Goal: Information Seeking & Learning: Learn about a topic

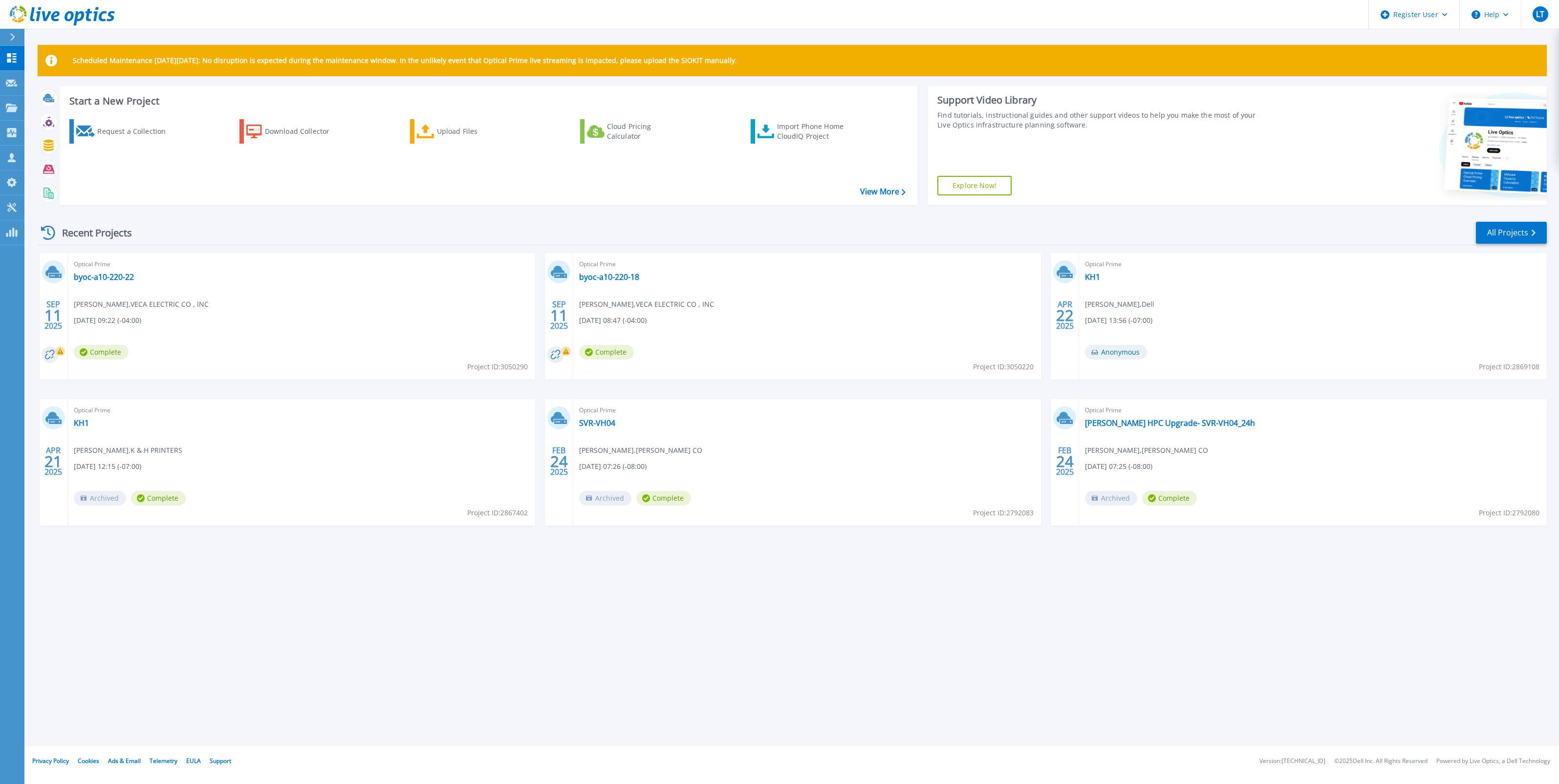
click at [118, 294] on div "Optical Prime byoc-a10-220-22 Chris Cykert , VECA ELECTRIC CO , INC 09/11/2025,…" at bounding box center [301, 316] width 467 height 127
drag, startPoint x: 118, startPoint y: 294, endPoint x: 104, endPoint y: 277, distance: 22.0
click at [104, 277] on link "byoc-a10-220-22" at bounding box center [104, 276] width 60 height 10
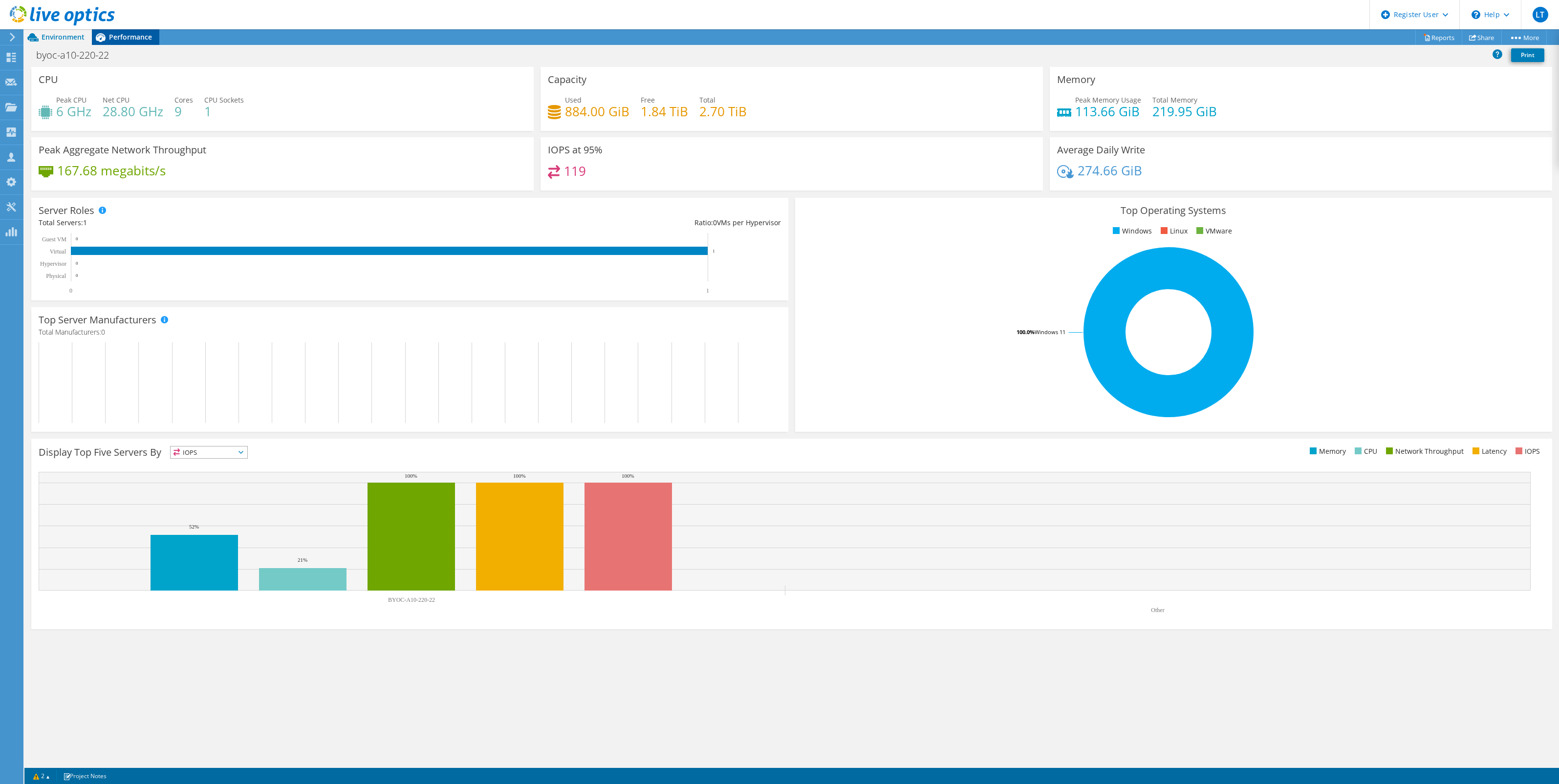
click at [137, 35] on span "Performance" at bounding box center [130, 37] width 43 height 9
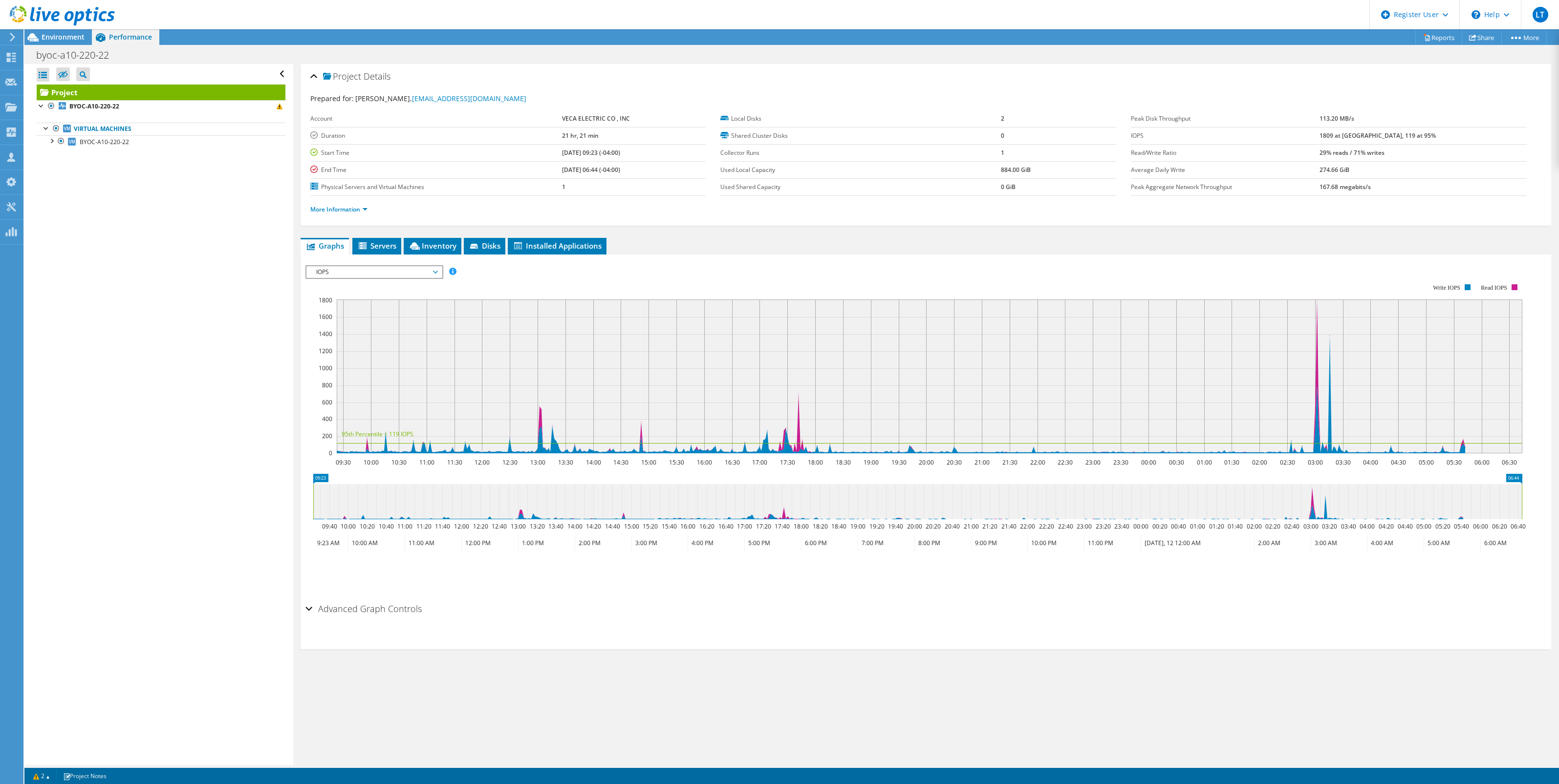
click at [432, 269] on span "IOPS" at bounding box center [374, 272] width 125 height 12
click at [356, 386] on li "All" at bounding box center [374, 389] width 136 height 12
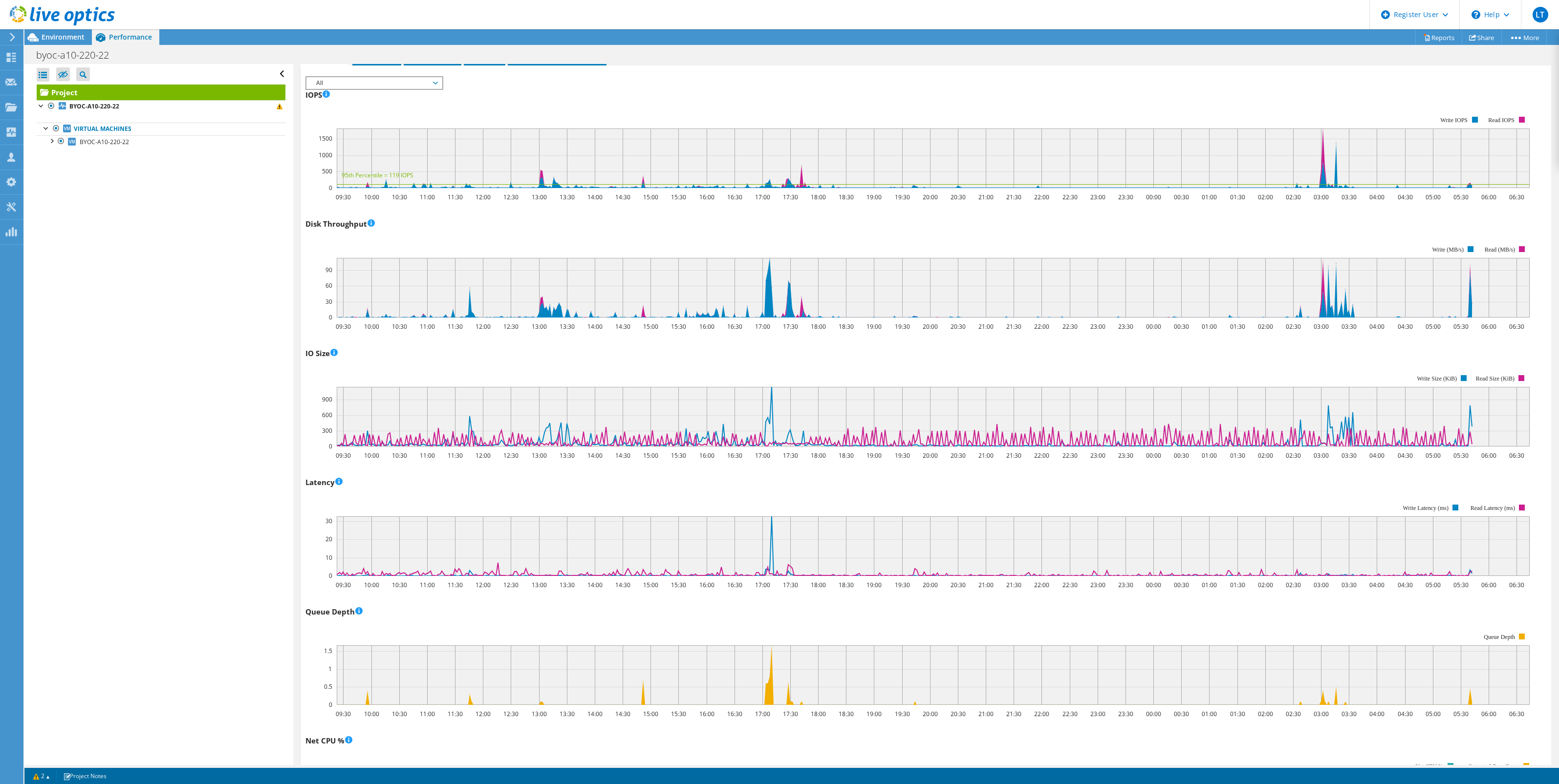
scroll to position [183, 0]
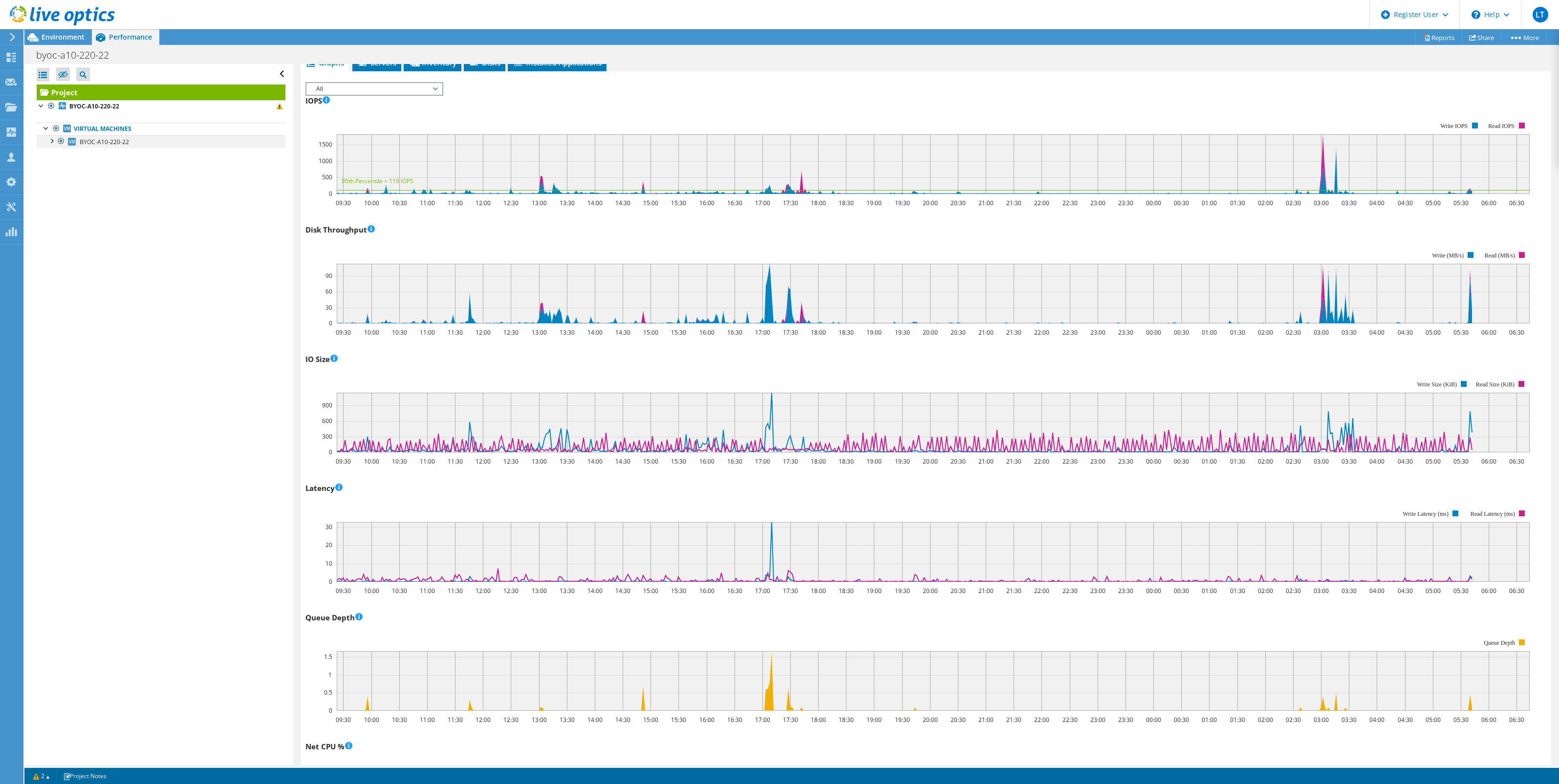
click at [51, 142] on div at bounding box center [51, 140] width 10 height 10
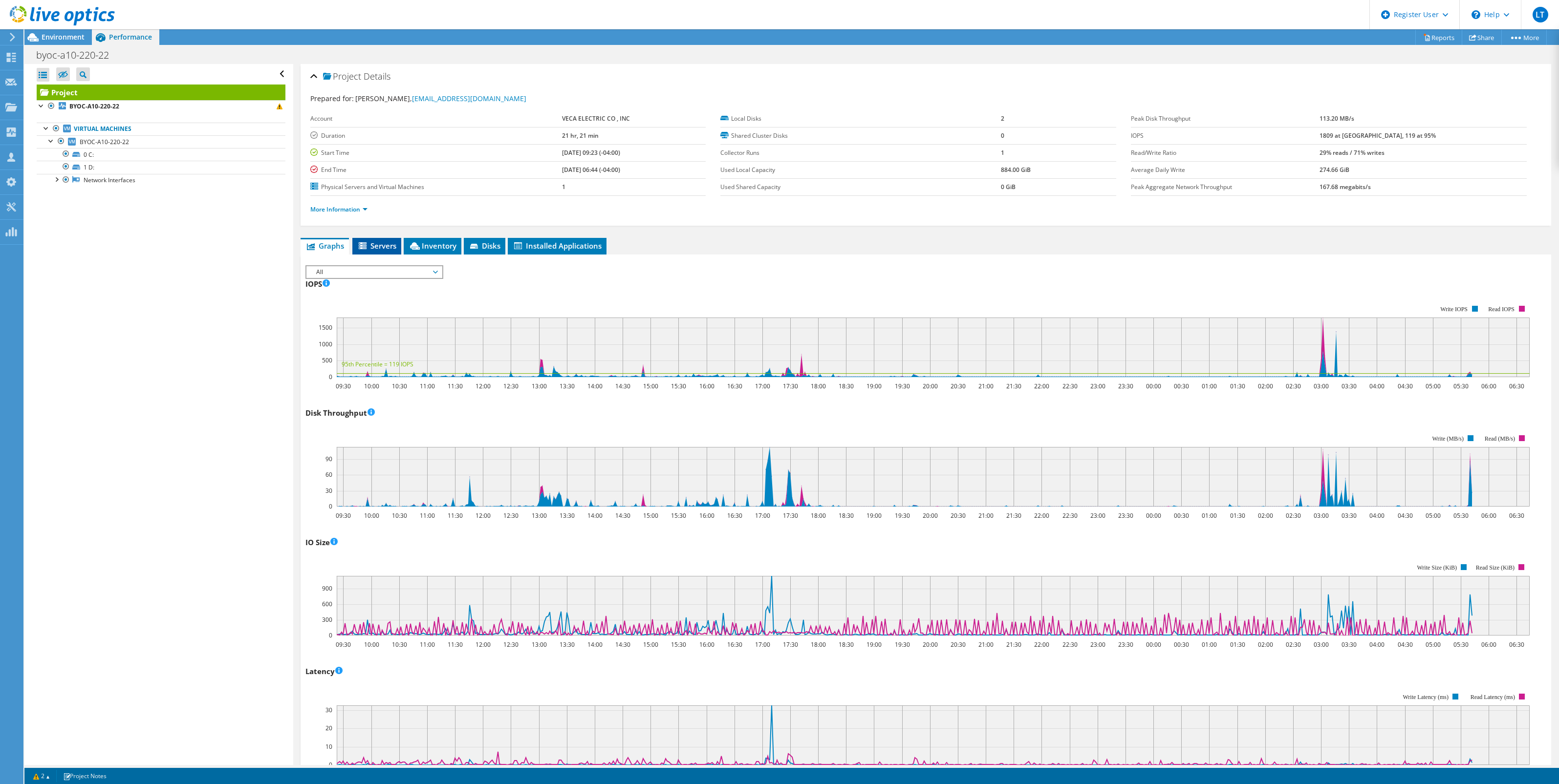
click at [387, 246] on span "Servers" at bounding box center [377, 245] width 39 height 10
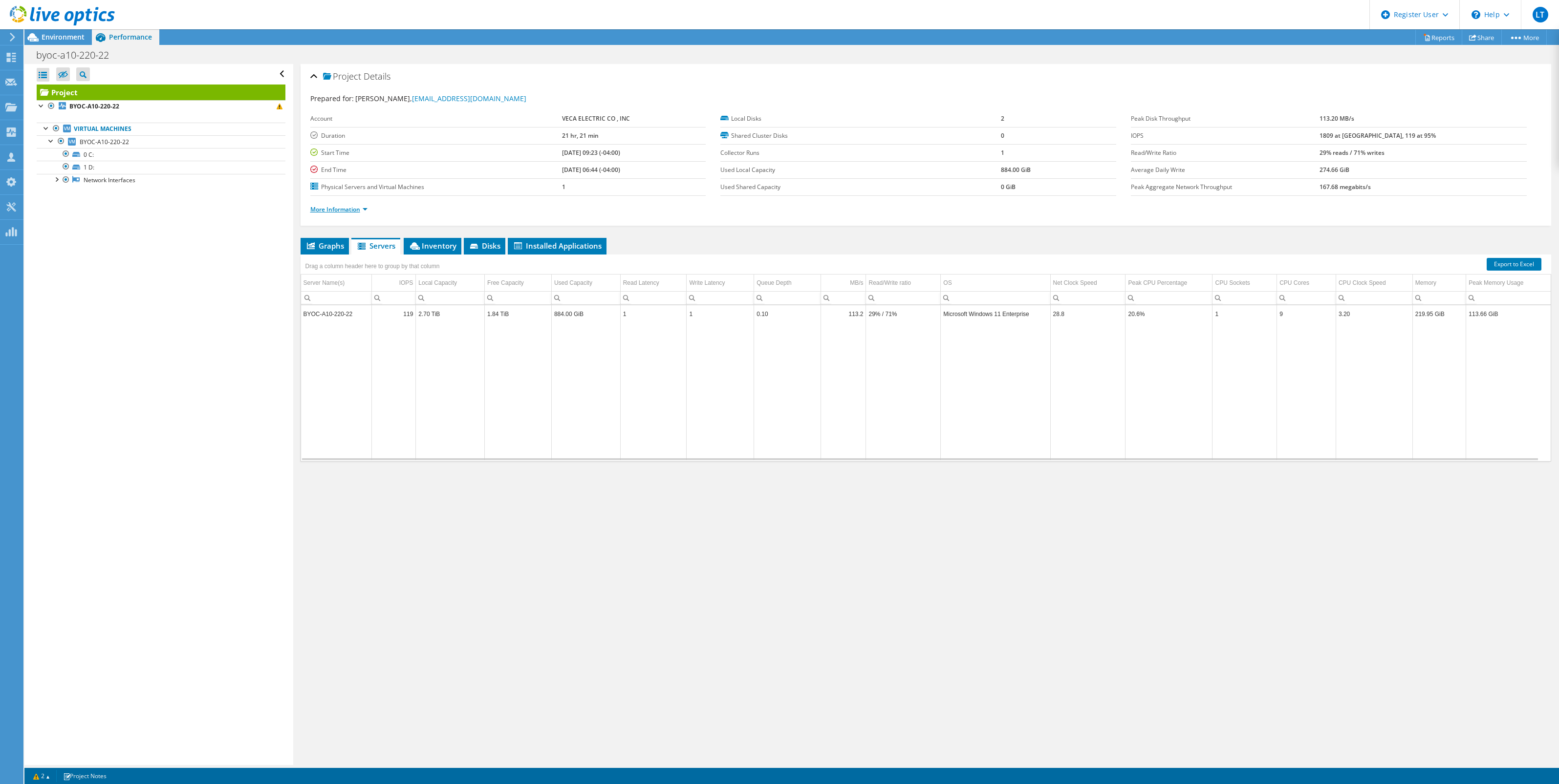
click at [350, 208] on link "More Information" at bounding box center [338, 209] width 57 height 8
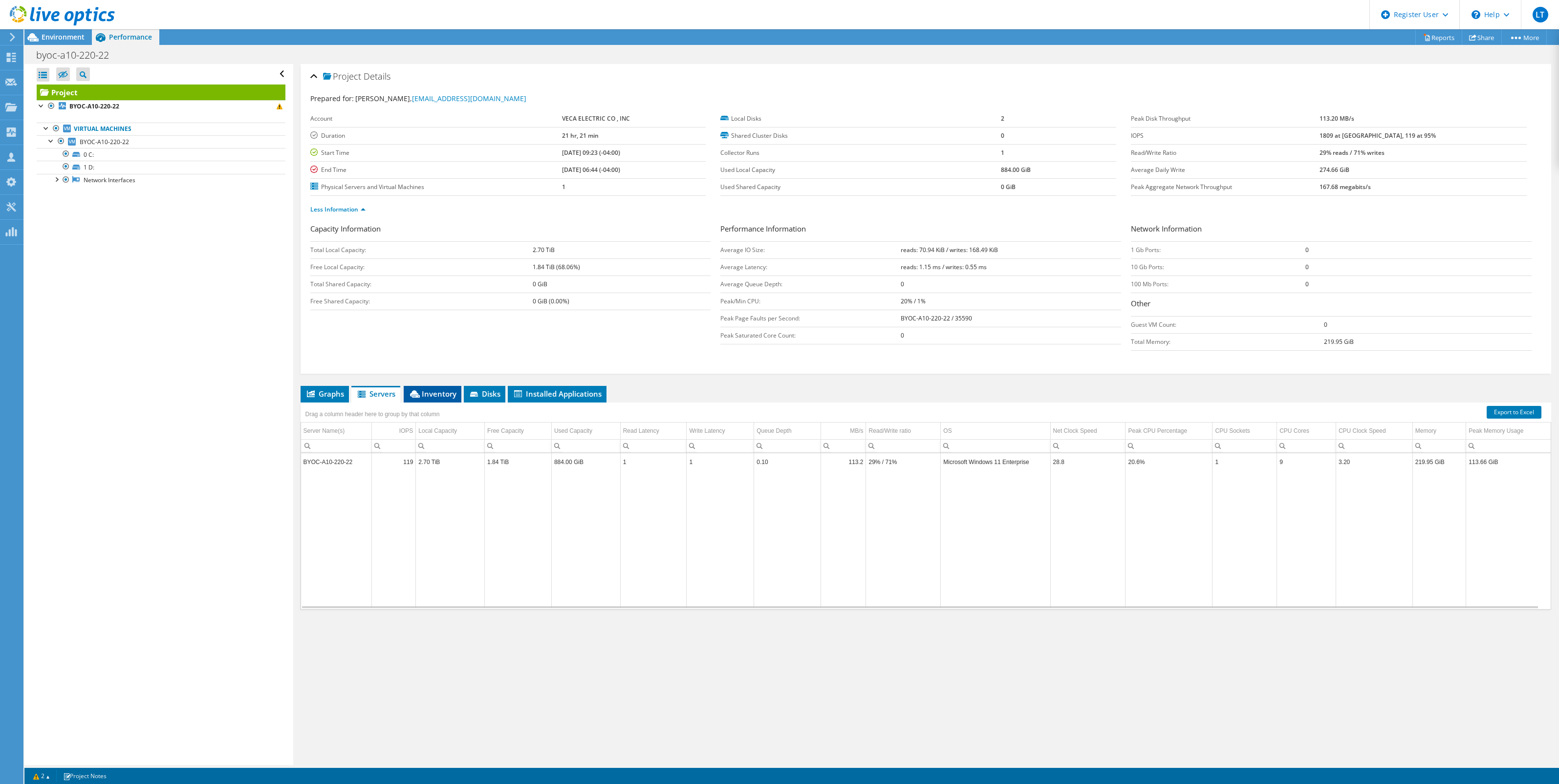
click at [441, 393] on span "Inventory" at bounding box center [432, 393] width 48 height 10
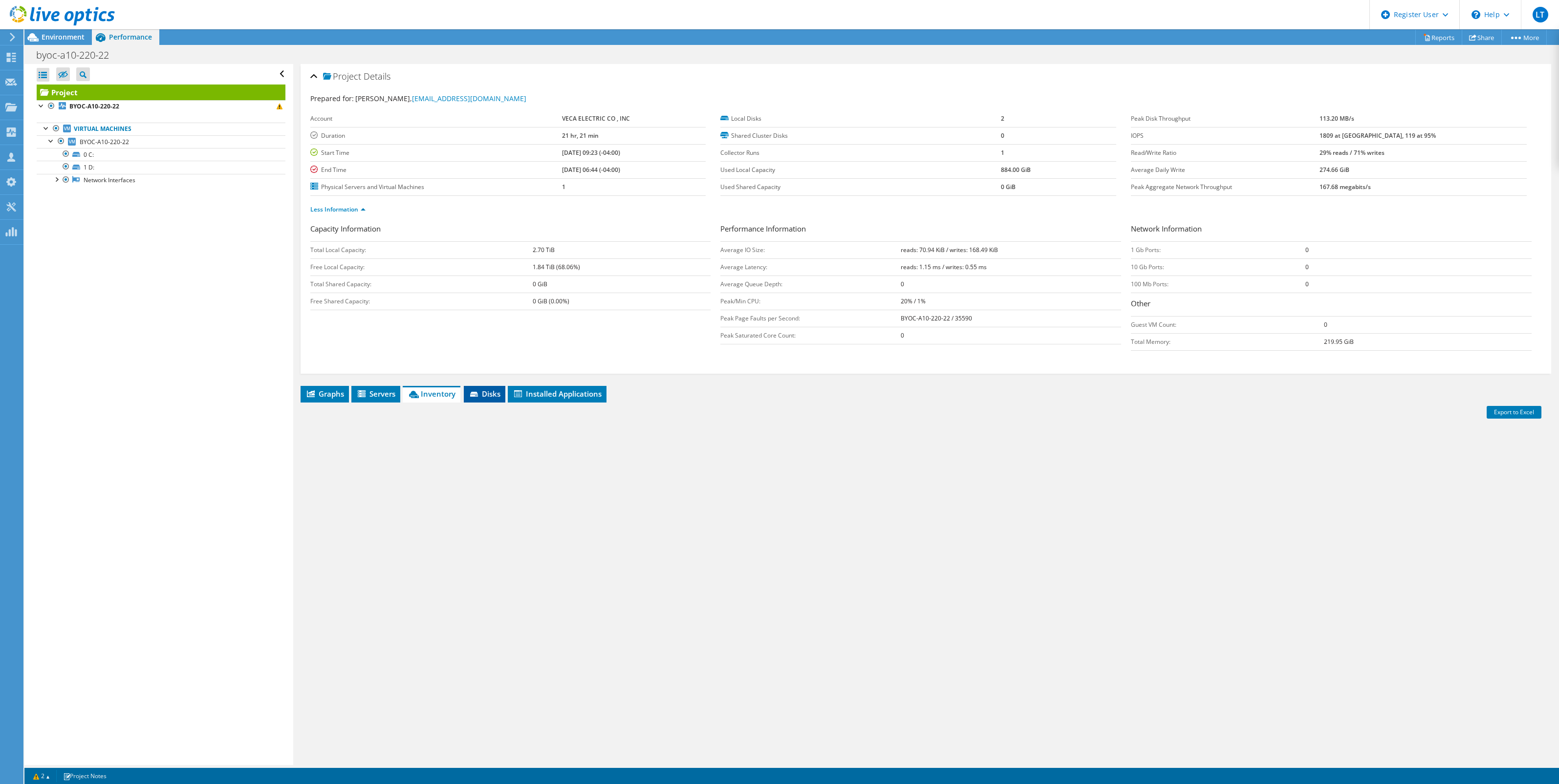
click at [492, 394] on span "Disks" at bounding box center [485, 393] width 32 height 10
click at [544, 393] on span "Installed Applications" at bounding box center [557, 393] width 89 height 10
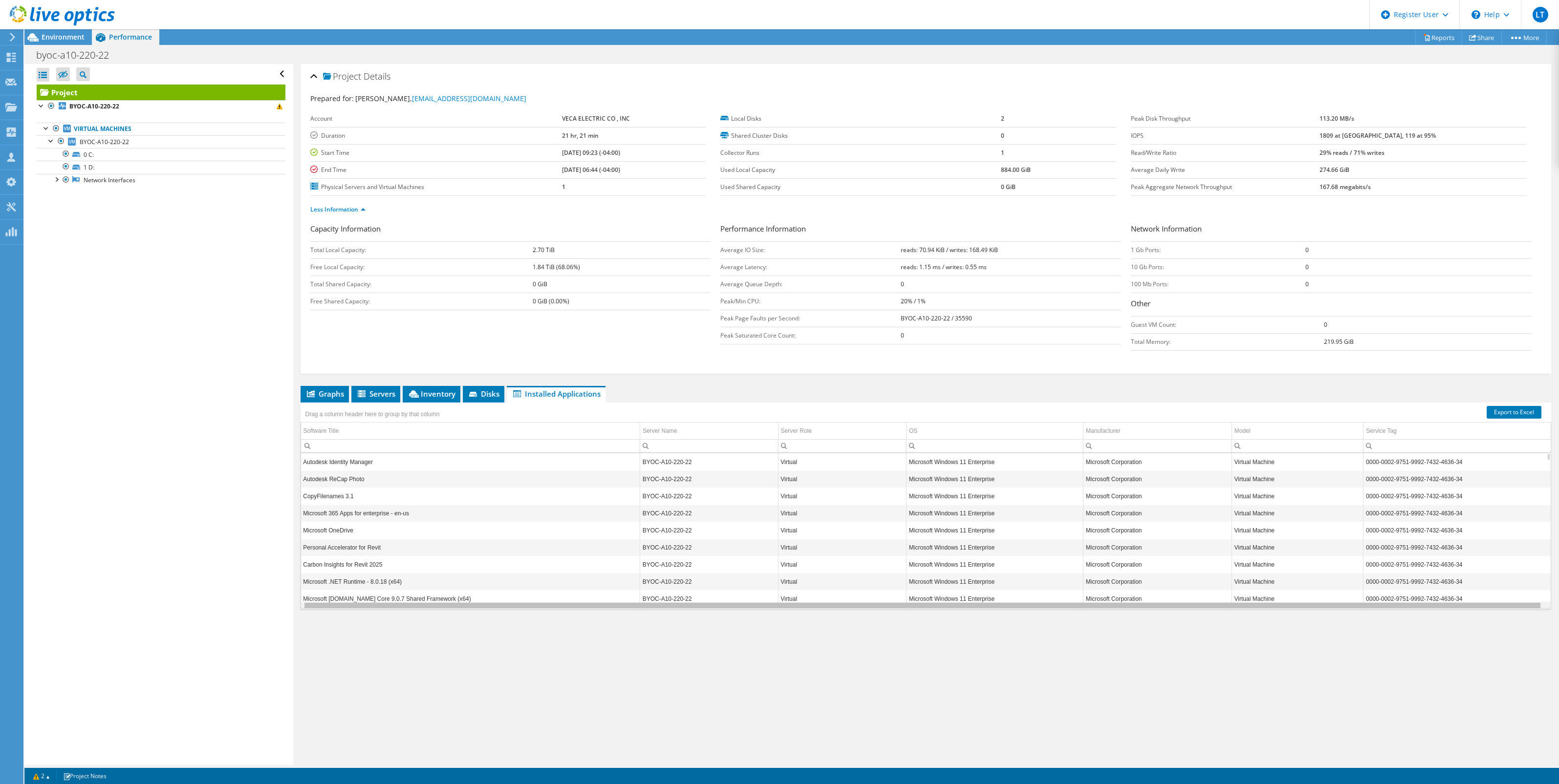
scroll to position [0, 1]
drag, startPoint x: 885, startPoint y: 607, endPoint x: 1108, endPoint y: 639, distance: 225.3
click at [1108, 639] on body "LT Dell User Loc Tran Loc.Tran@dell.com Dell My Profile Log Out \n Help Explore…" at bounding box center [779, 392] width 1559 height 784
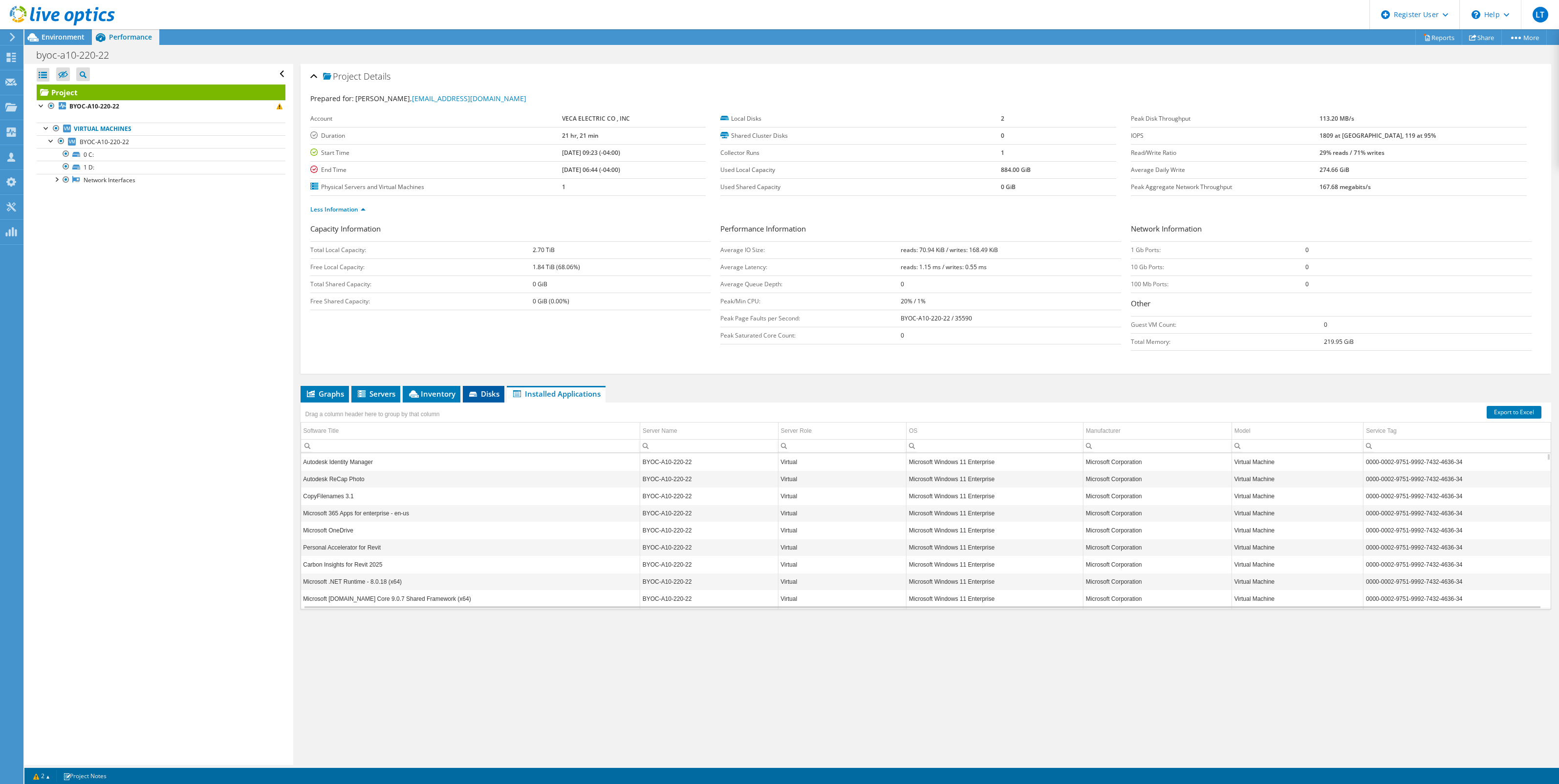
click at [487, 396] on span "Disks" at bounding box center [483, 393] width 32 height 10
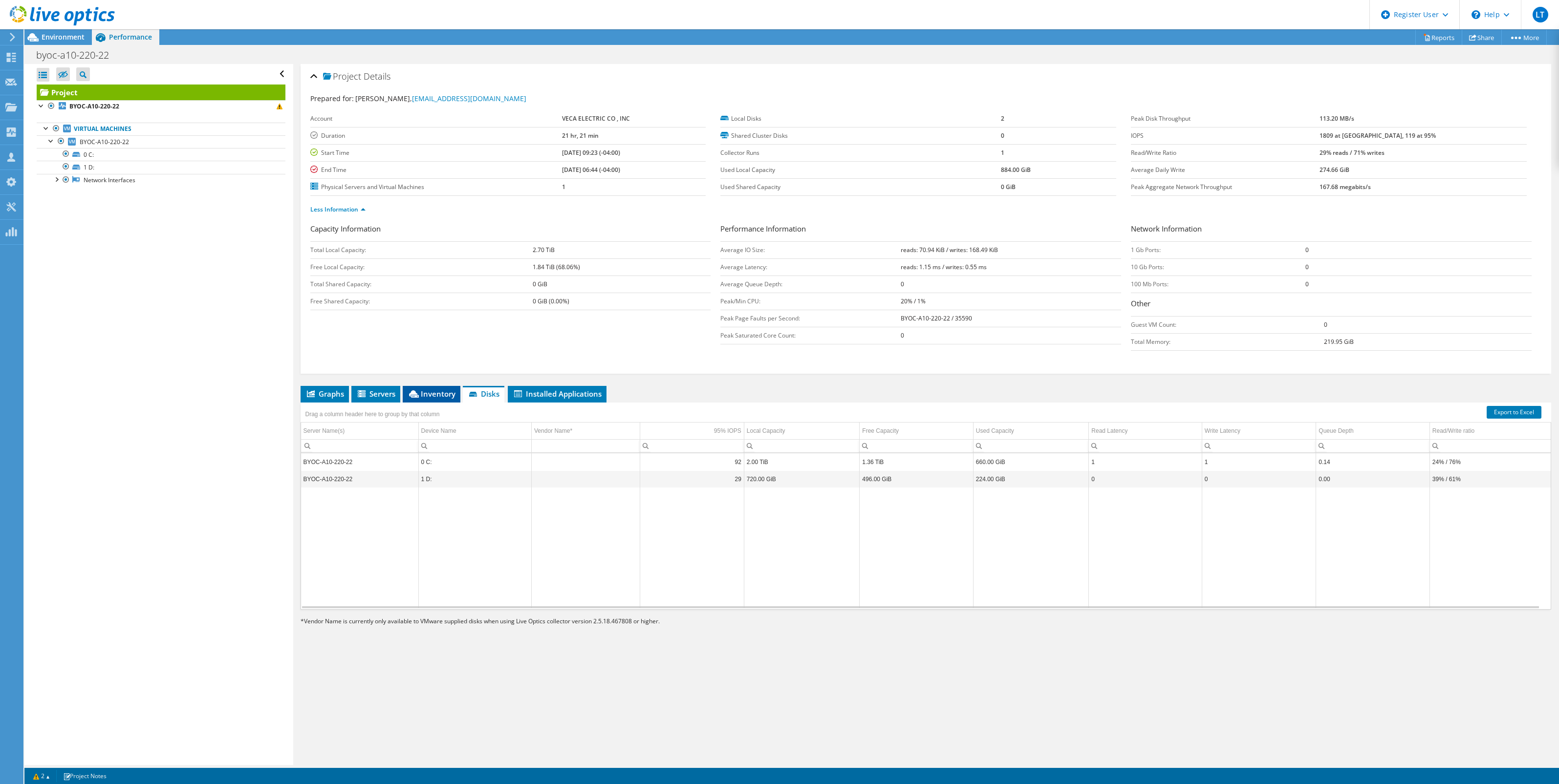
click at [438, 396] on span "Inventory" at bounding box center [432, 393] width 48 height 10
click at [336, 393] on span "Graphs" at bounding box center [325, 393] width 39 height 10
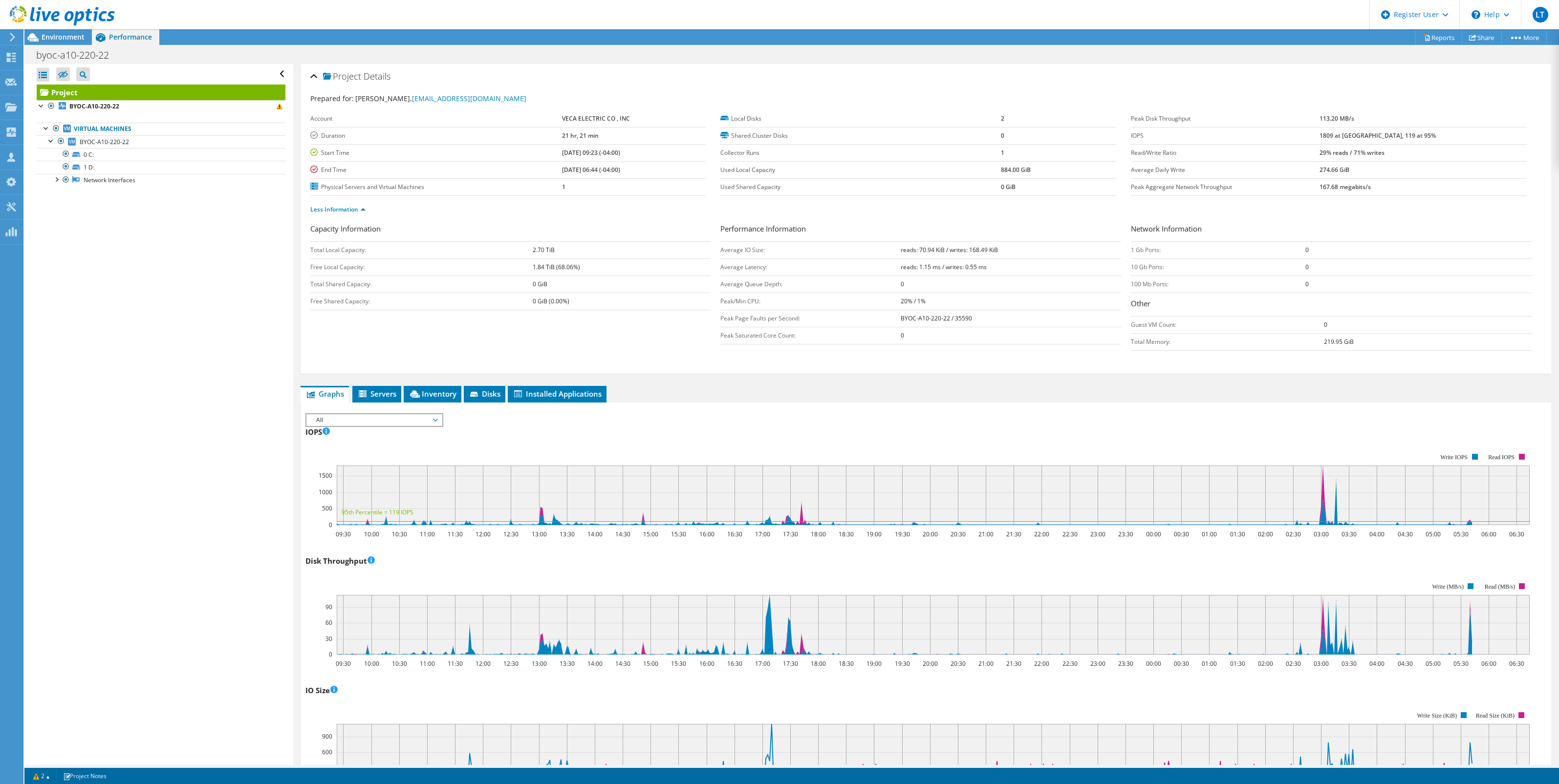
click at [416, 414] on div "All IOPS Disk Throughput IO Size Latency Queue Depth CPU Percentage Memory Page…" at bounding box center [374, 420] width 138 height 13
click at [391, 443] on li "Queue Depth" at bounding box center [374, 443] width 136 height 12
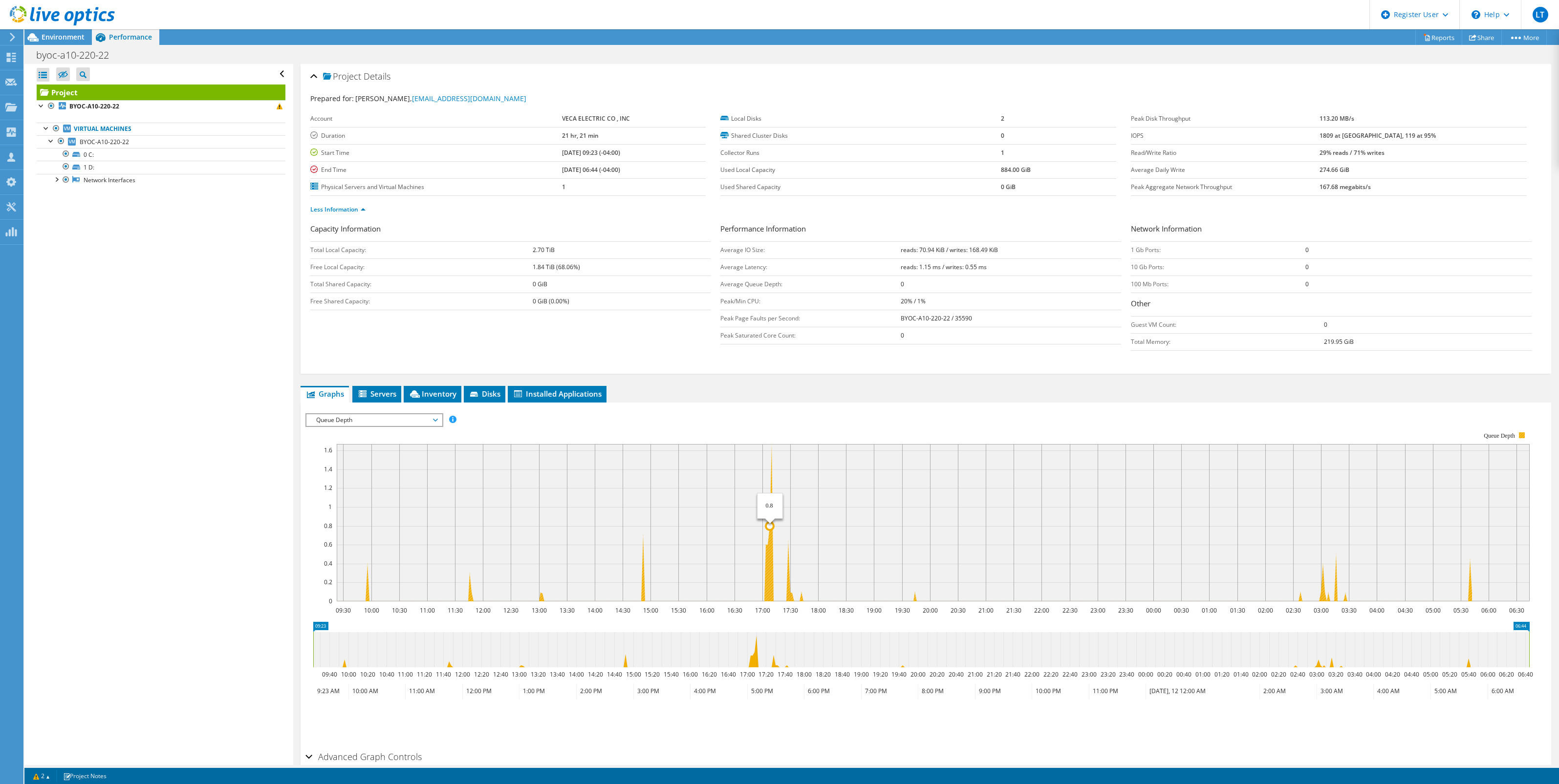
click at [769, 566] on icon at bounding box center [904, 522] width 1136 height 157
click at [483, 397] on span "Disks" at bounding box center [485, 393] width 32 height 10
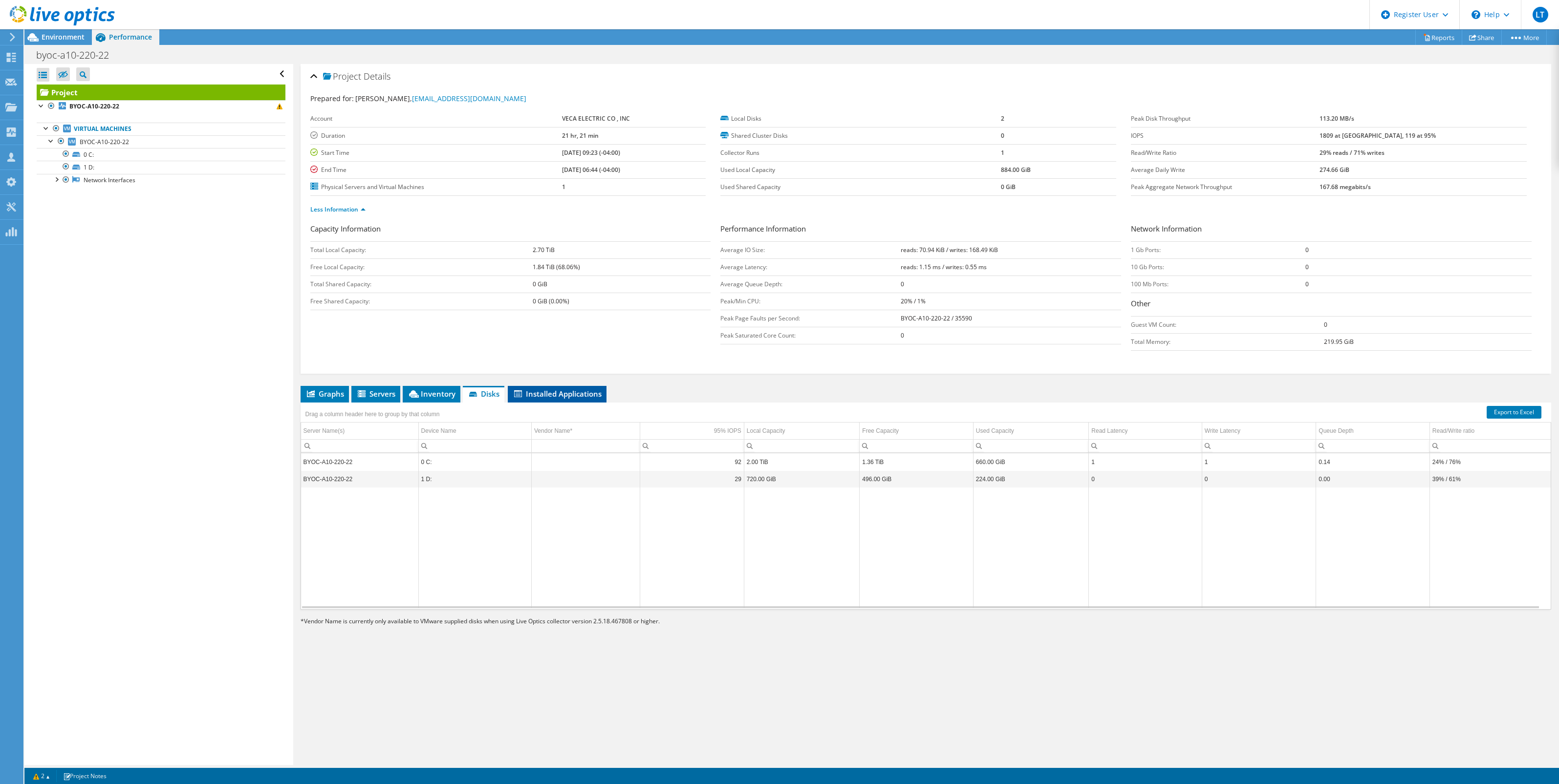
click at [561, 399] on li "Installed Applications" at bounding box center [557, 394] width 98 height 16
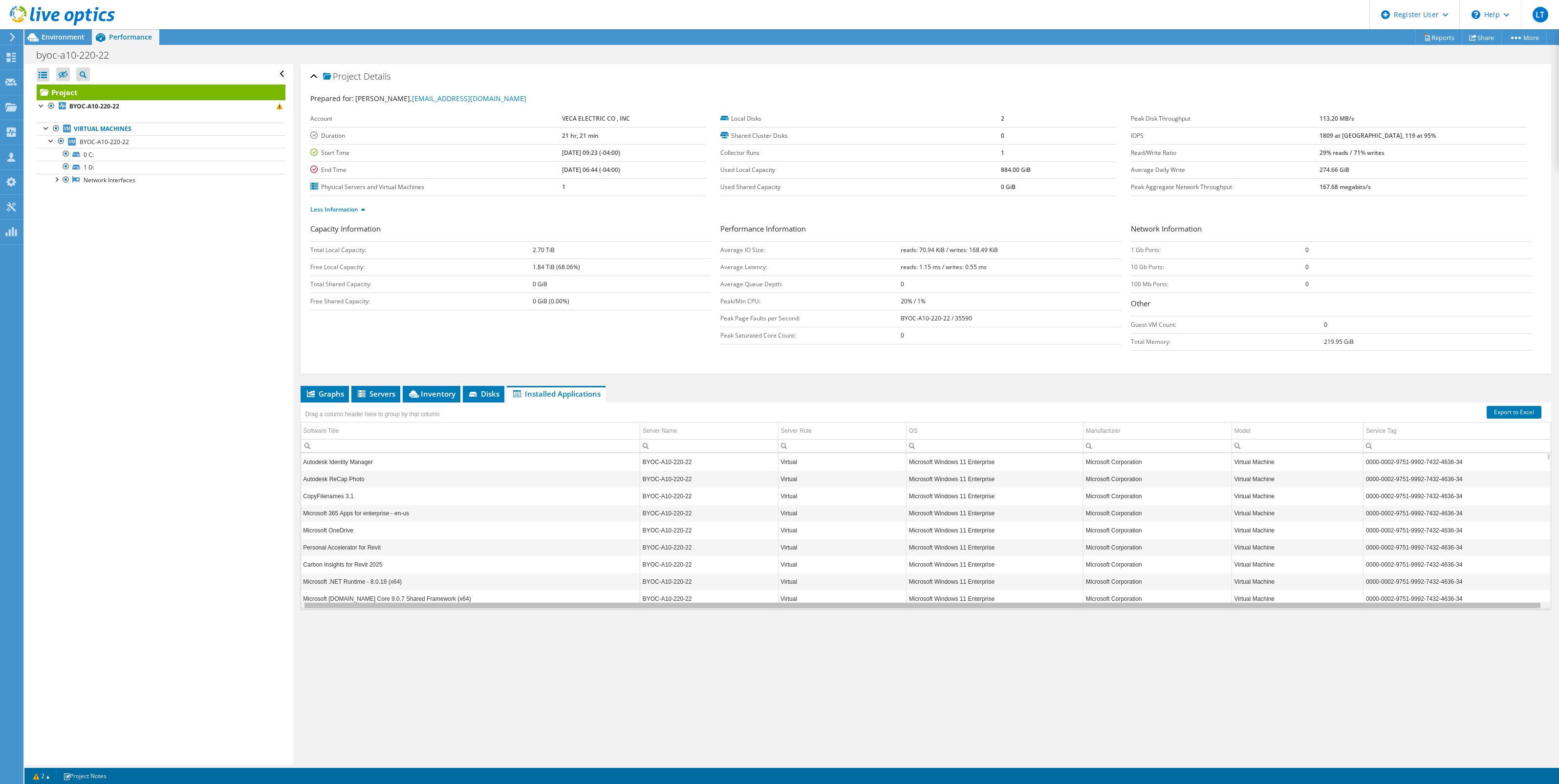
drag, startPoint x: 561, startPoint y: 609, endPoint x: 752, endPoint y: 609, distance: 191.0
click at [752, 609] on body "LT Dell User Loc Tran Loc.Tran@dell.com Dell My Profile Log Out \n Help Explore…" at bounding box center [779, 392] width 1559 height 784
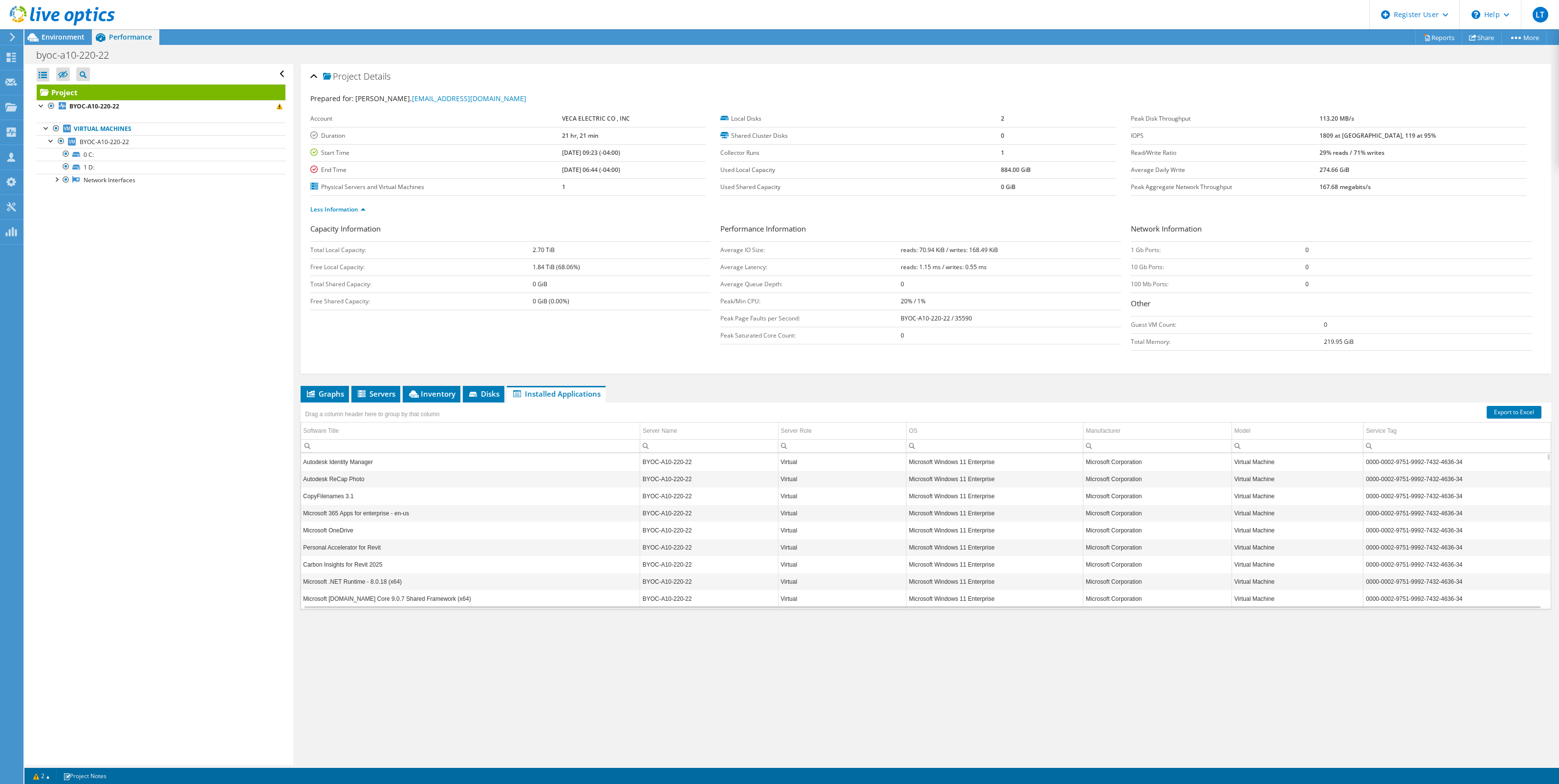
click at [341, 567] on td "Carbon Insights for Revit 2025" at bounding box center [470, 564] width 339 height 17
click at [341, 566] on td "Carbon Insights for Revit 2025" at bounding box center [470, 564] width 339 height 17
drag, startPoint x: 341, startPoint y: 566, endPoint x: 419, endPoint y: 568, distance: 78.0
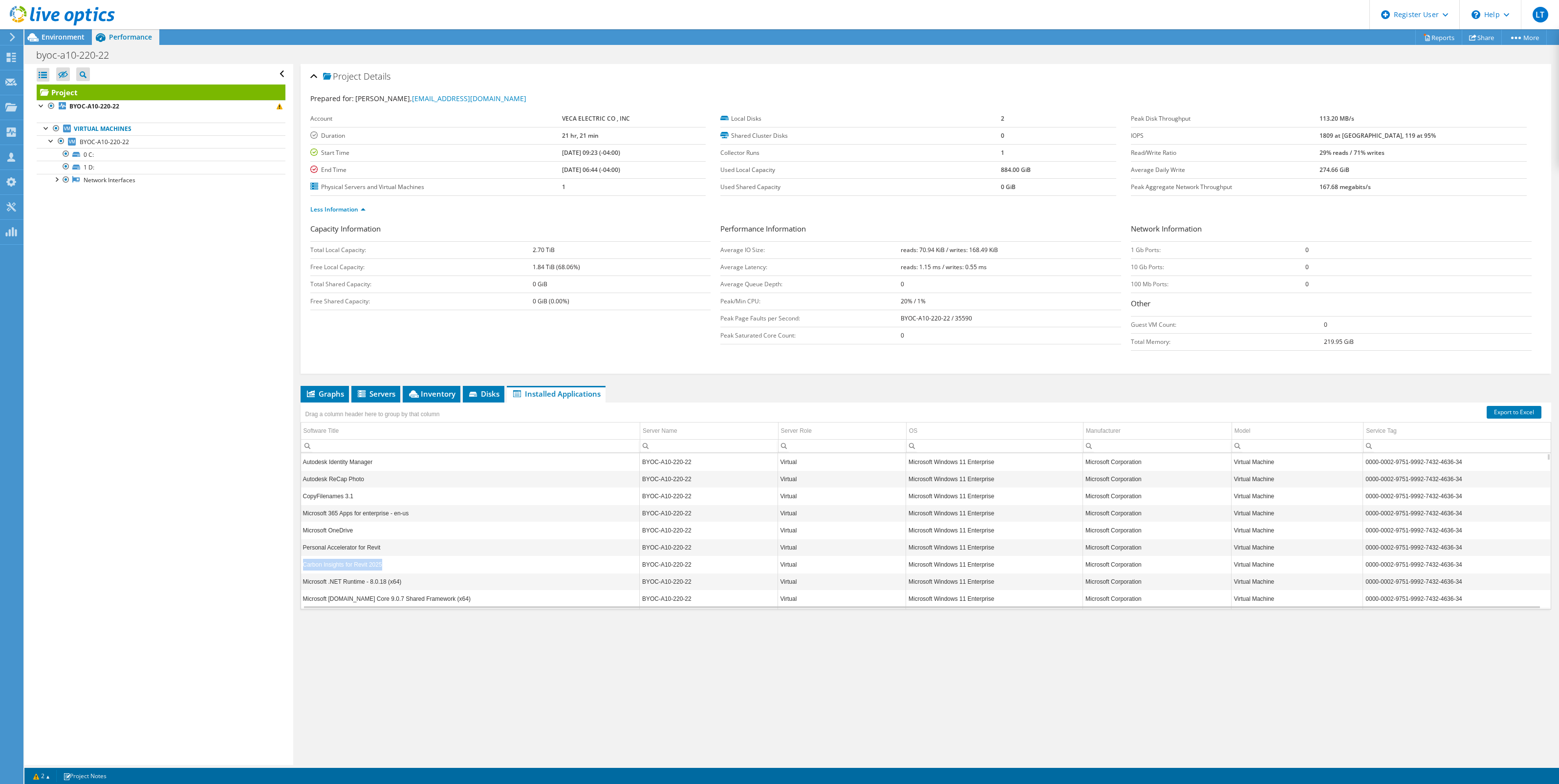
click at [419, 568] on td "Carbon Insights for Revit 2025" at bounding box center [470, 564] width 339 height 17
click at [67, 36] on span "Environment" at bounding box center [63, 37] width 43 height 9
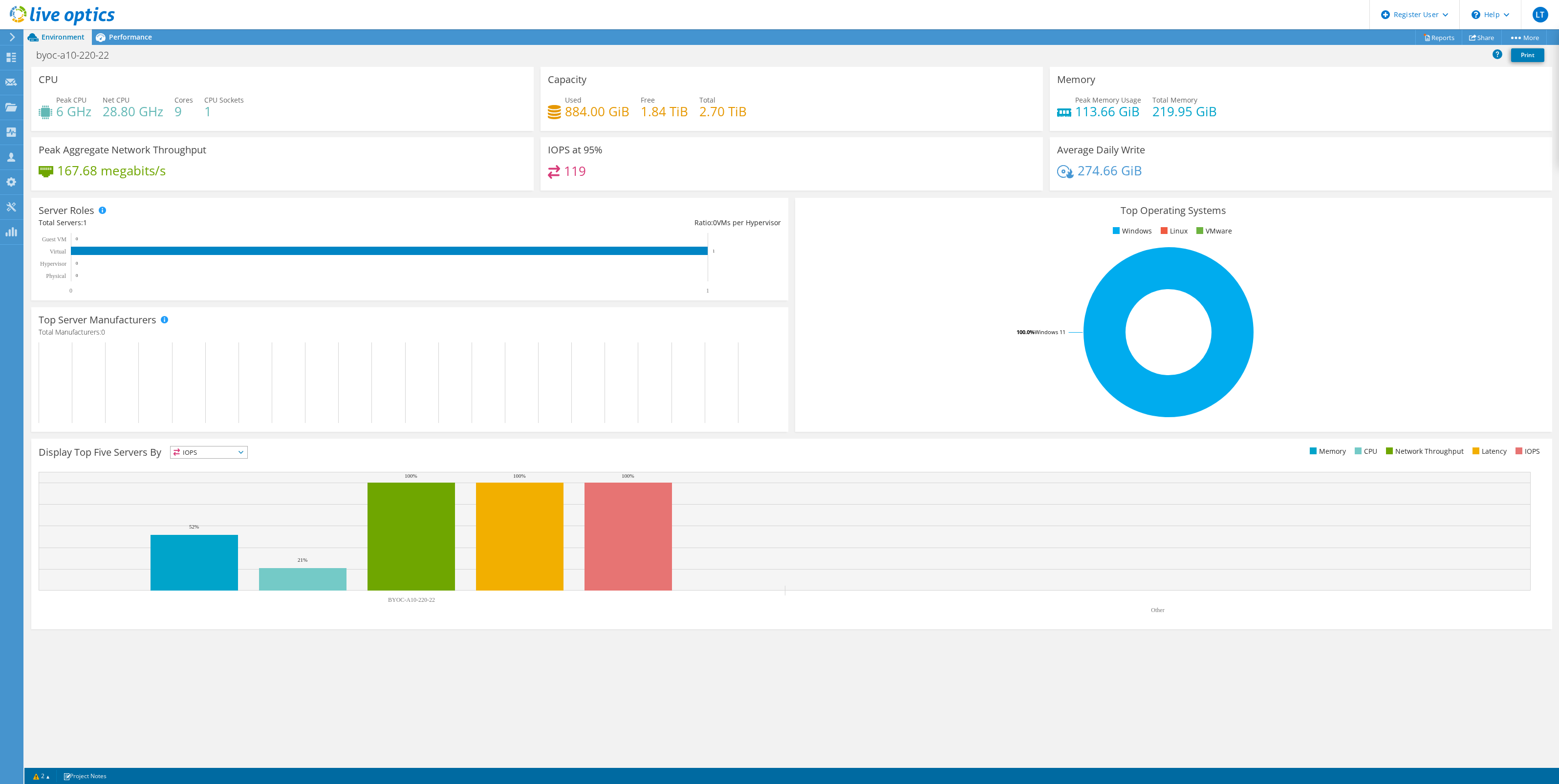
click at [53, 6] on icon at bounding box center [62, 16] width 105 height 20
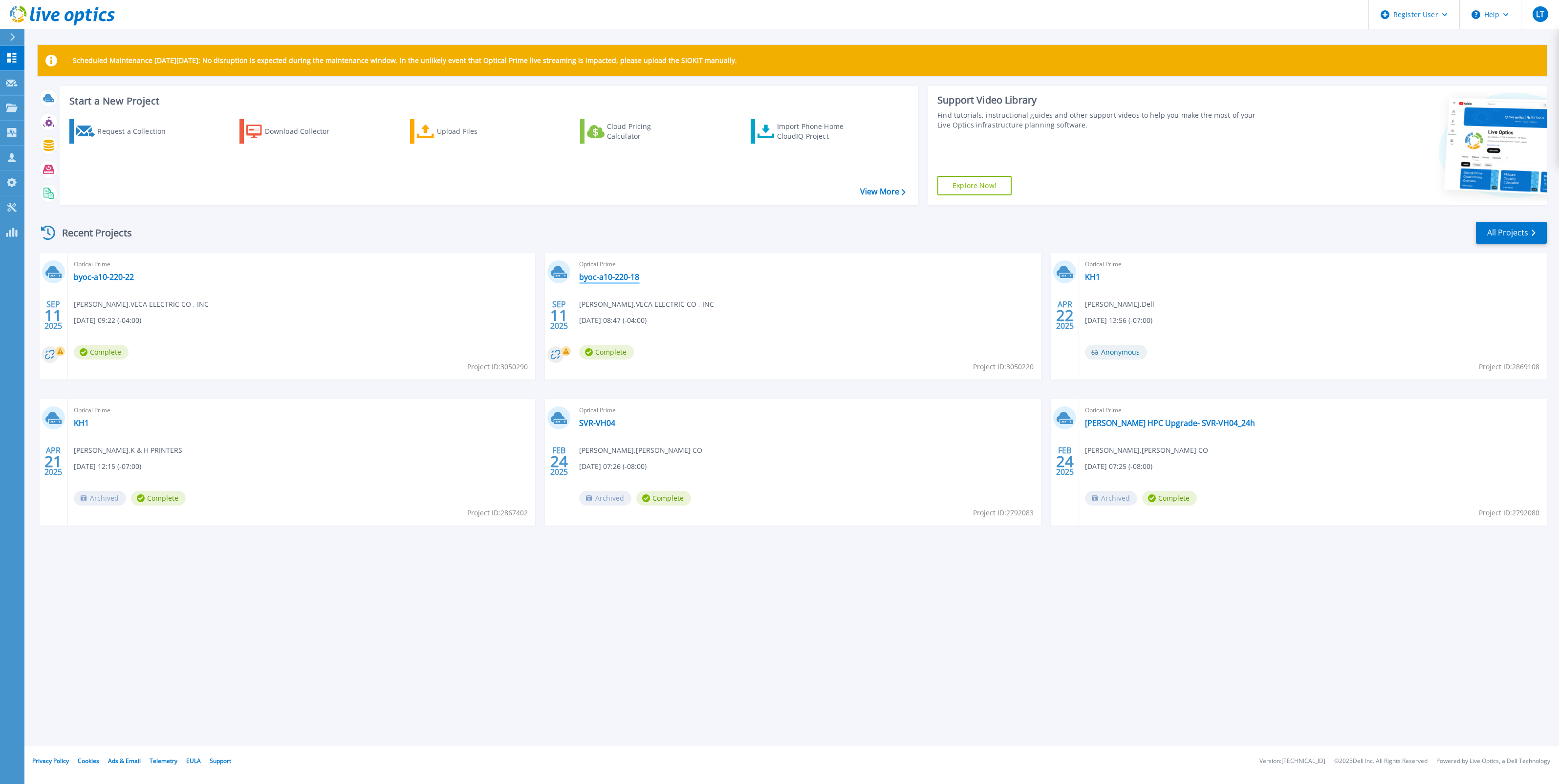
click at [623, 274] on link "byoc-a10-220-18" at bounding box center [609, 276] width 60 height 10
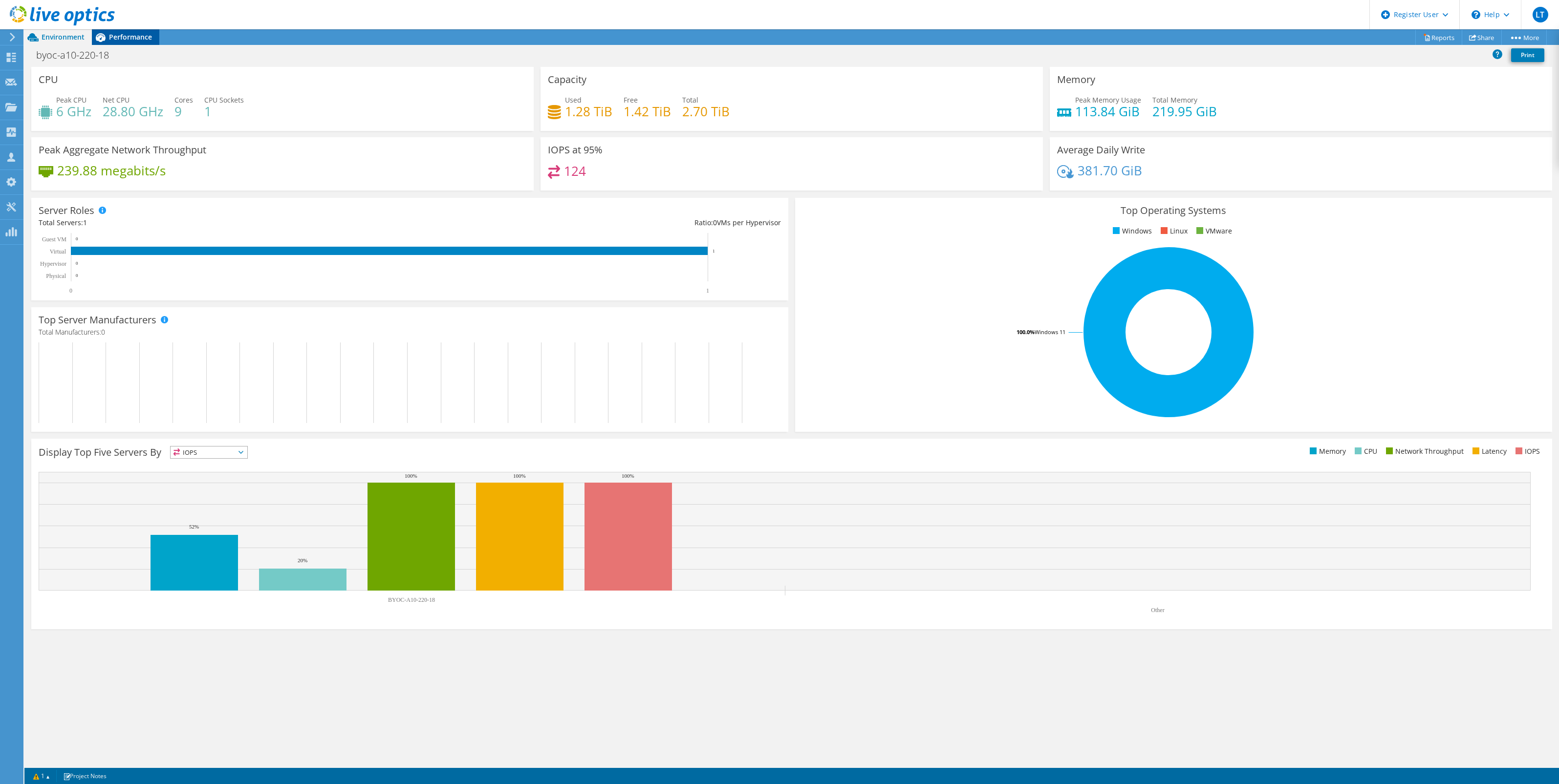
click at [133, 39] on span "Performance" at bounding box center [130, 37] width 43 height 9
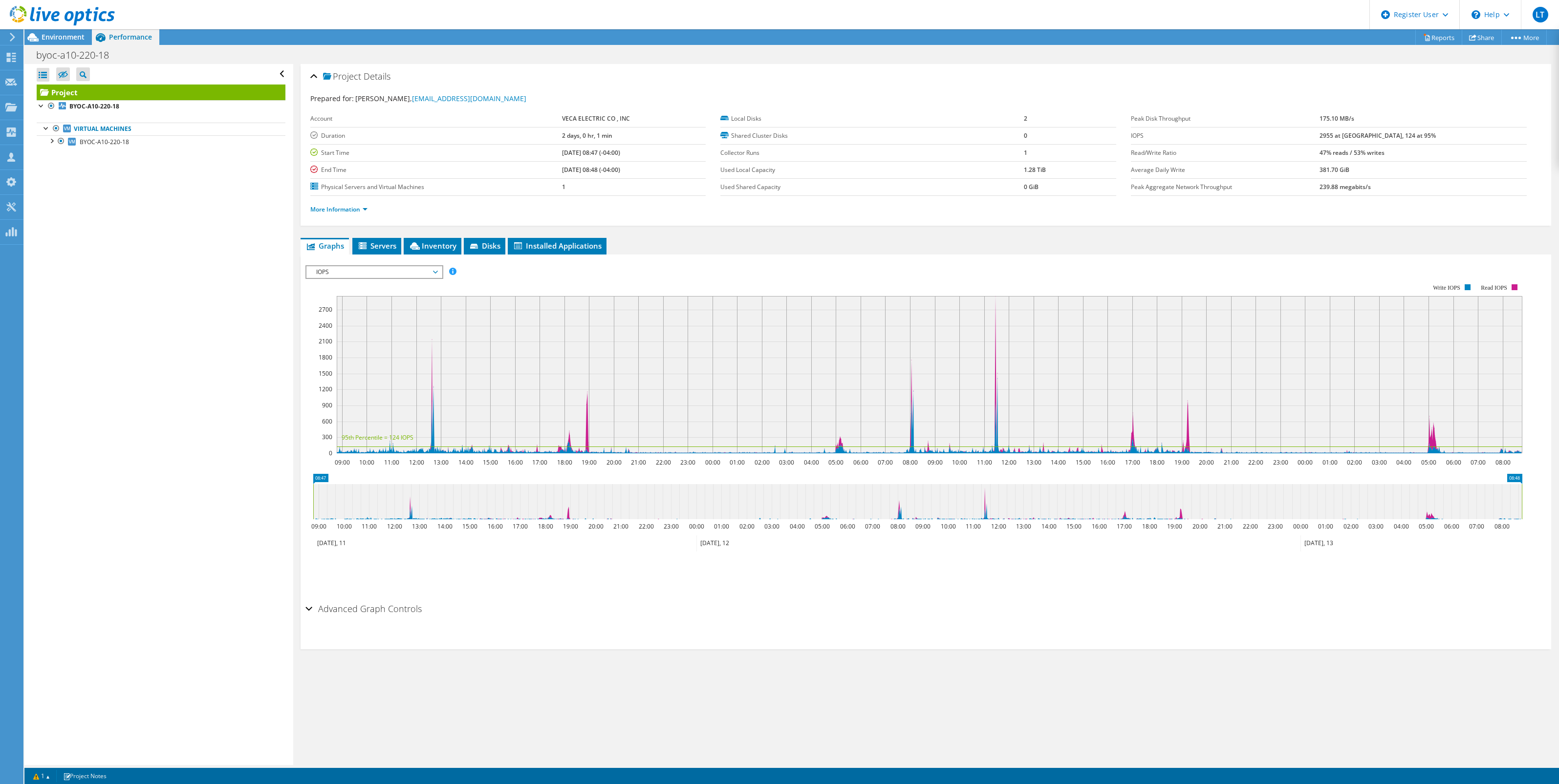
click at [422, 268] on span "IOPS" at bounding box center [374, 272] width 125 height 12
click at [658, 255] on div "IOPS Disk Throughput IO Size Latency Queue Depth CPU Percentage Memory Page Fau…" at bounding box center [926, 426] width 1241 height 344
click at [561, 243] on span "Installed Applications" at bounding box center [557, 245] width 89 height 10
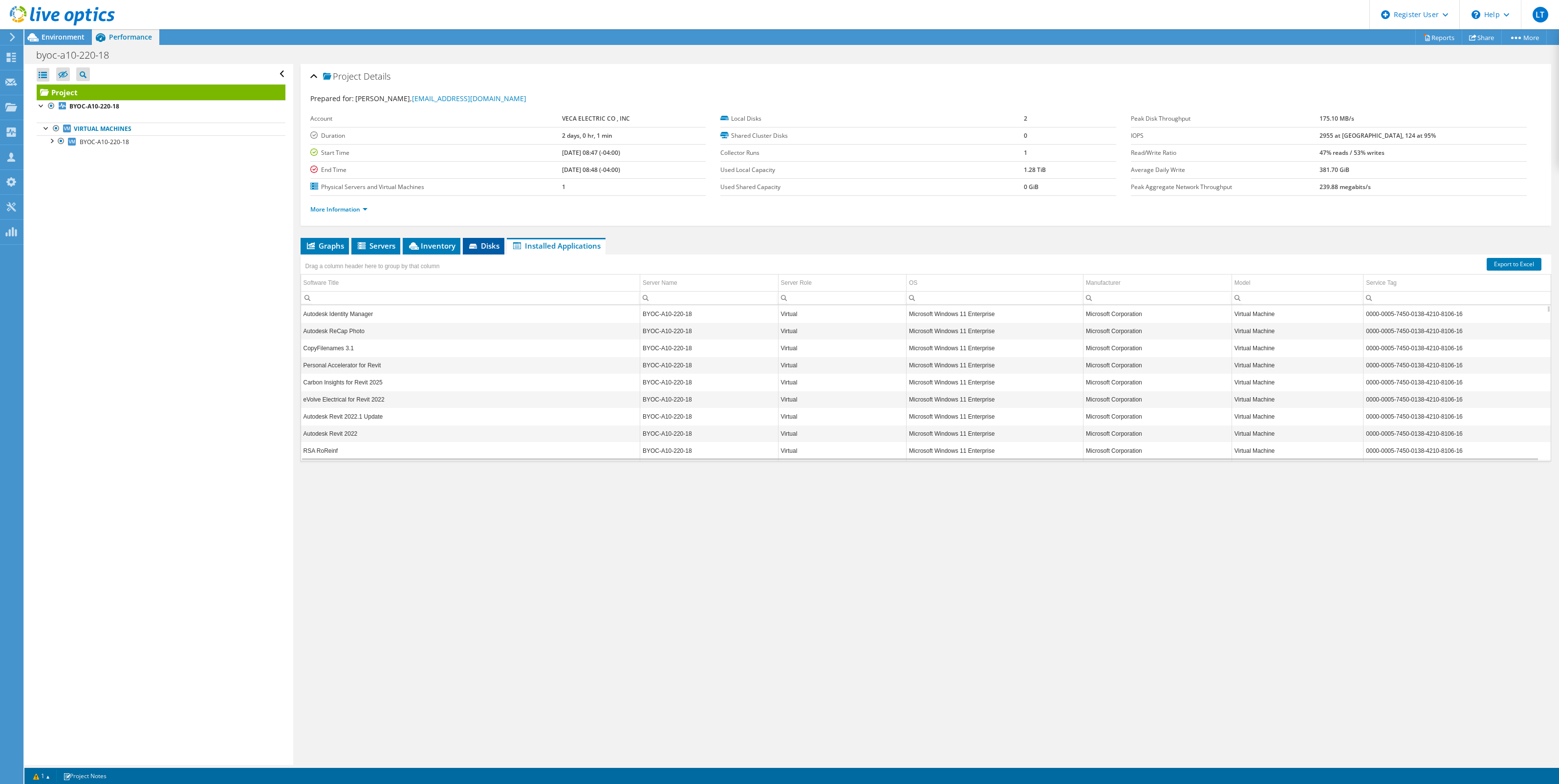
click at [484, 244] on span "Disks" at bounding box center [483, 245] width 32 height 10
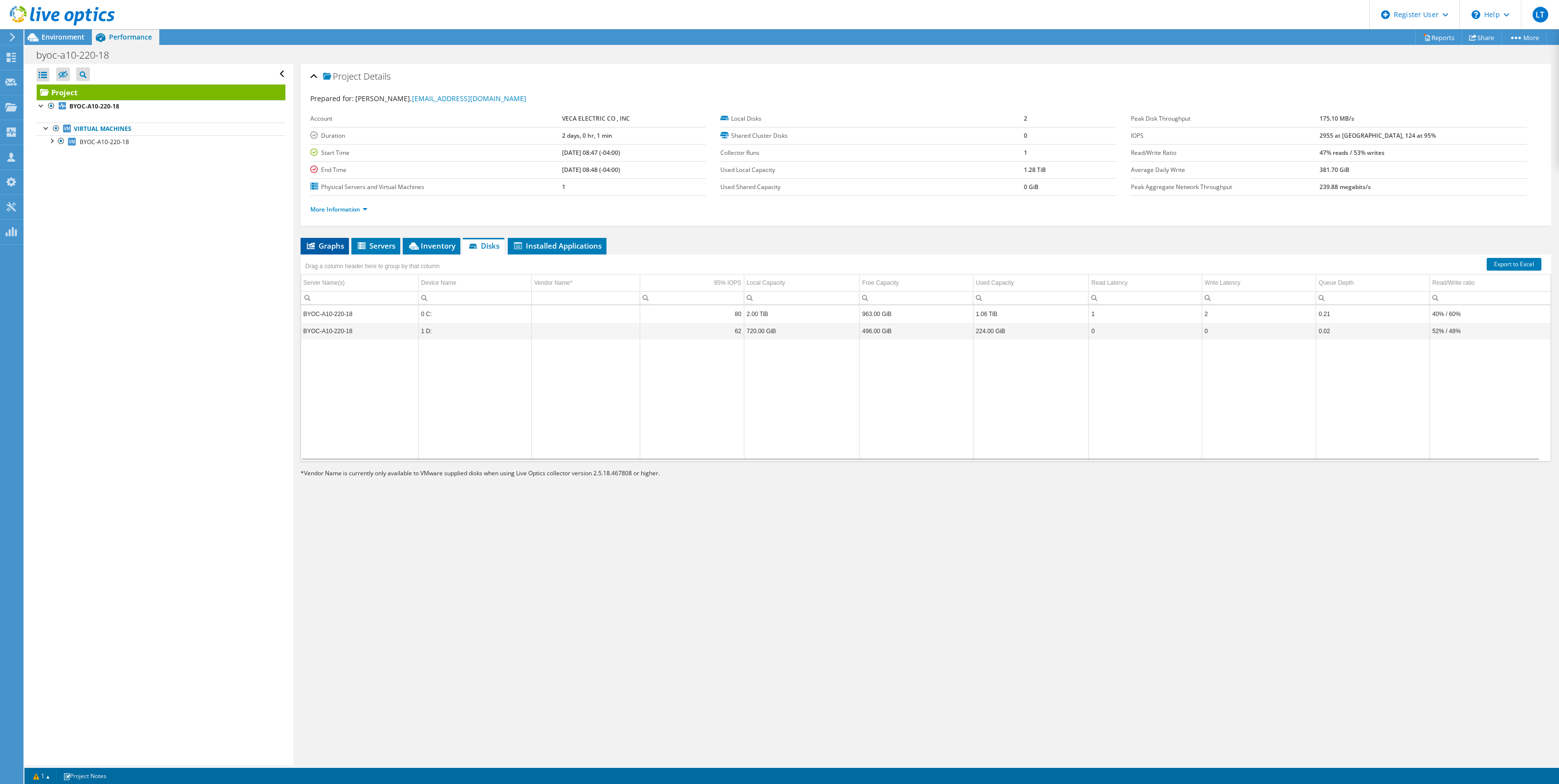
click at [334, 249] on span "Graphs" at bounding box center [325, 245] width 39 height 10
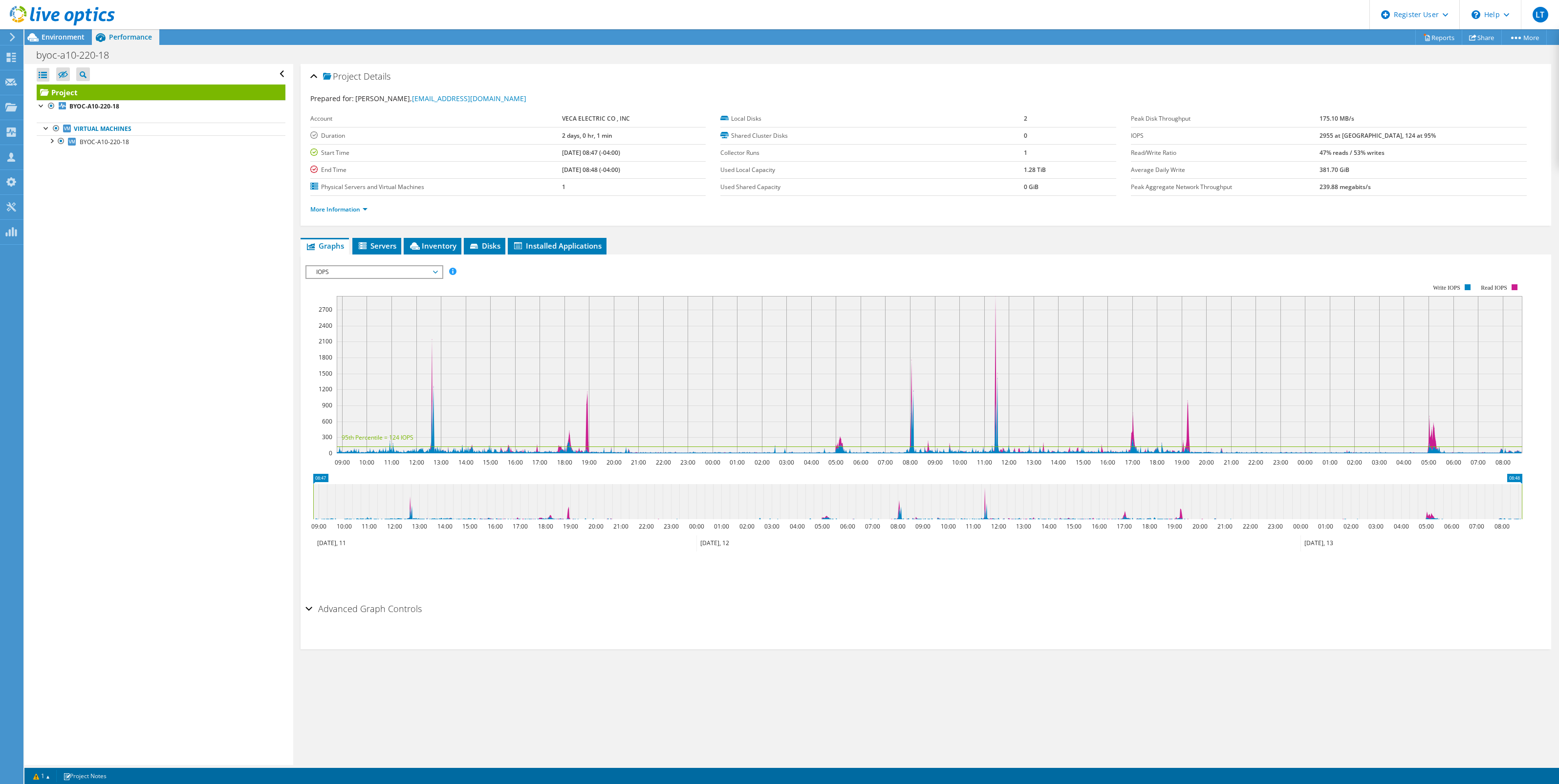
click at [355, 274] on span "IOPS" at bounding box center [374, 272] width 125 height 12
click at [379, 373] on li "Workload Concentration Bubble" at bounding box center [374, 378] width 136 height 12
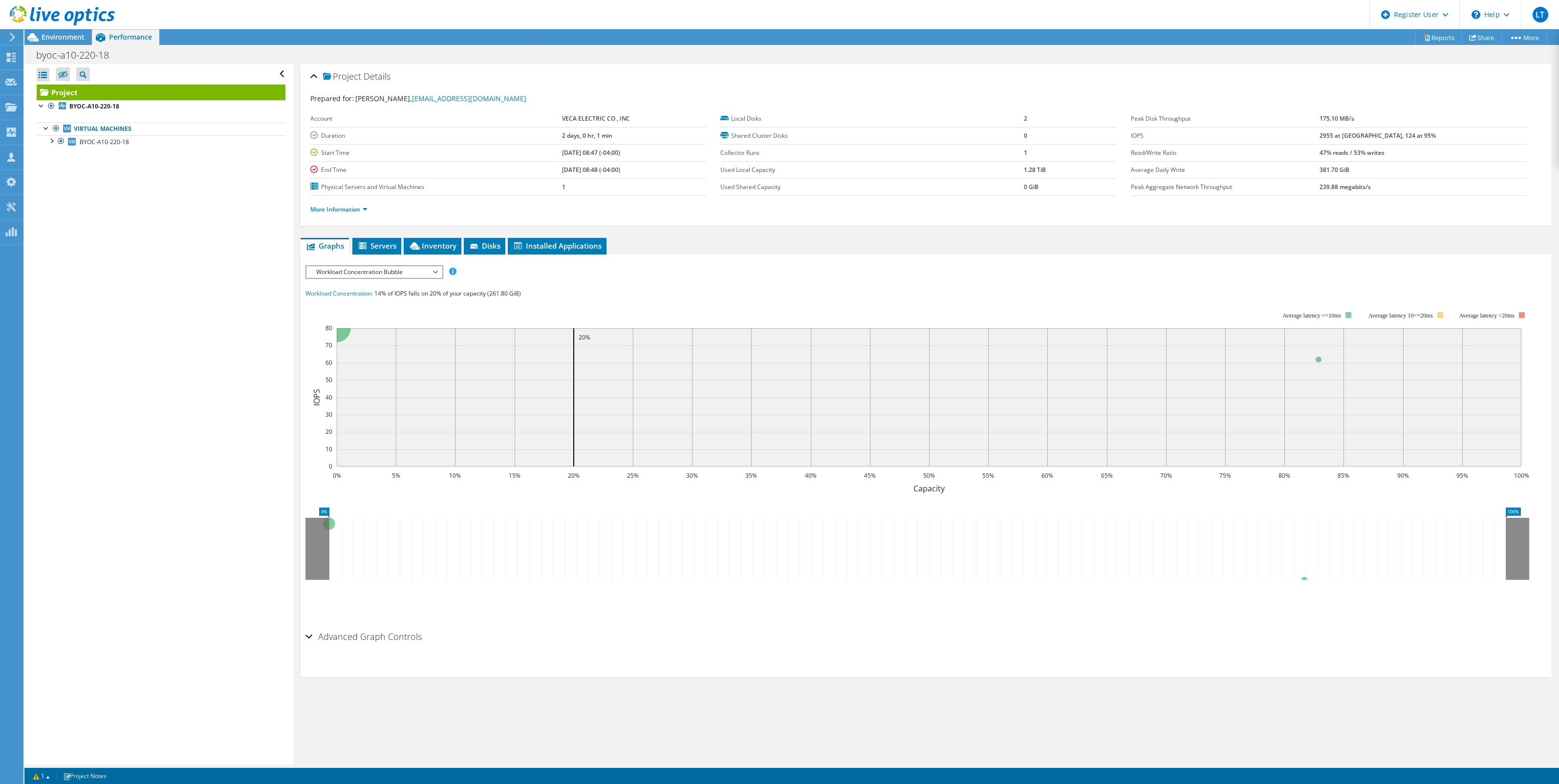
click at [924, 271] on div "IOPS Disk Throughput IO Size Latency Queue Depth CPU Percentage Memory Page Fau…" at bounding box center [926, 272] width 1241 height 13
click at [562, 244] on span "Installed Applications" at bounding box center [557, 245] width 89 height 10
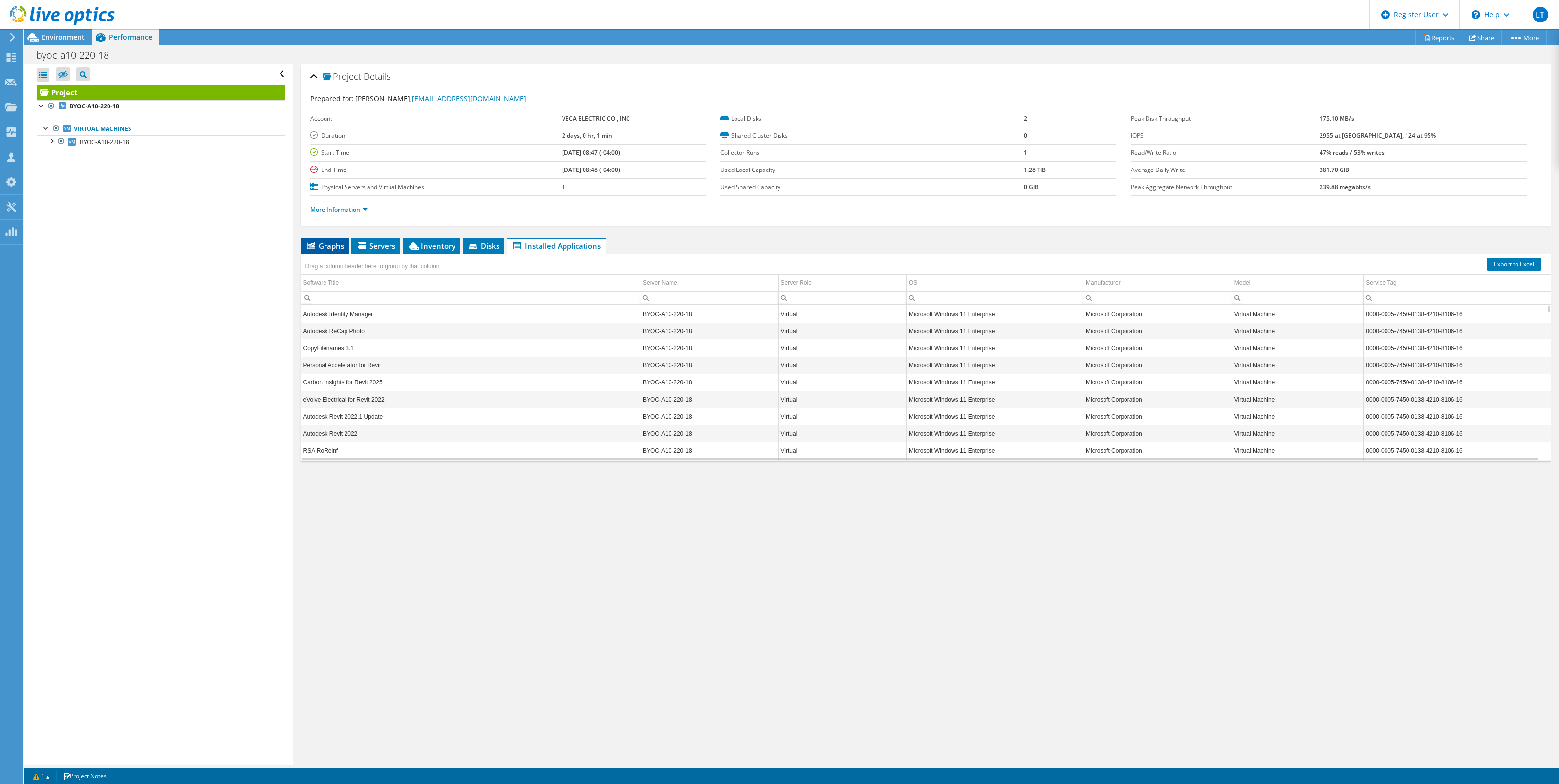
click at [334, 241] on span "Graphs" at bounding box center [325, 245] width 39 height 10
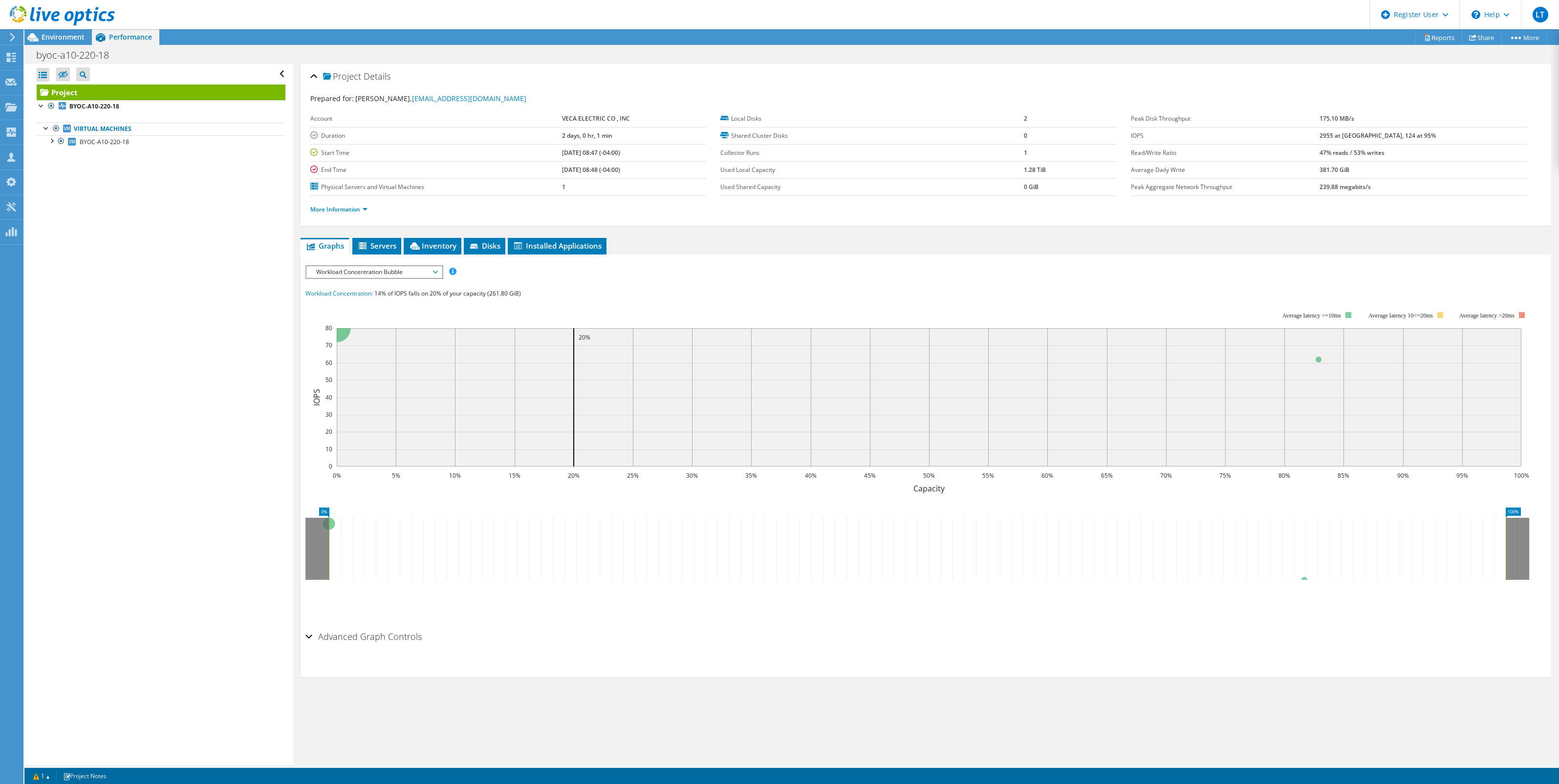
click at [356, 271] on span "Workload Concentration Bubble" at bounding box center [374, 272] width 125 height 12
click at [344, 364] on li "Workload Concentration Line" at bounding box center [374, 366] width 136 height 12
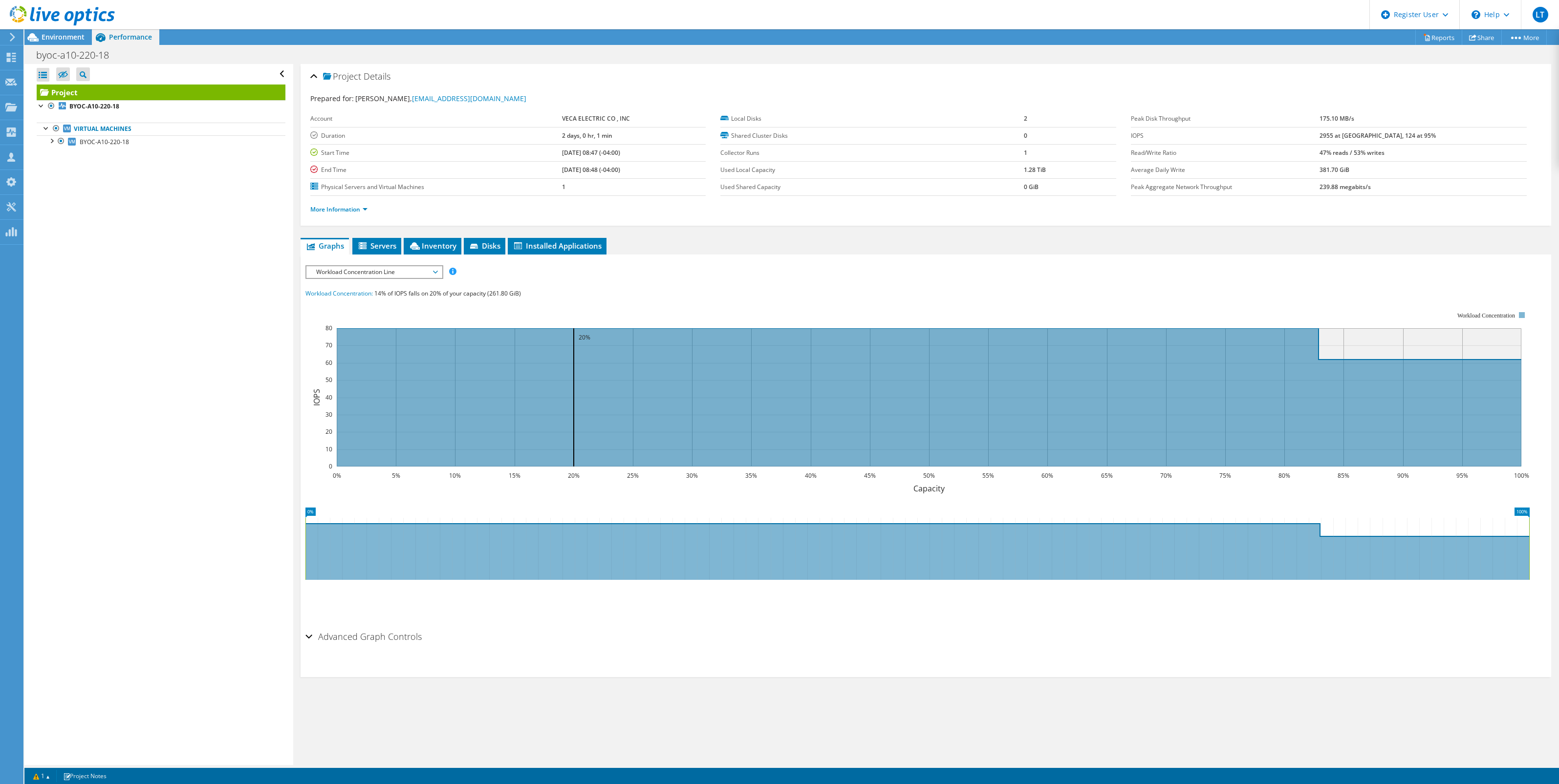
click at [379, 268] on span "Workload Concentration Line" at bounding box center [374, 272] width 125 height 12
click at [372, 350] on li "Top Servers By Page Faults" at bounding box center [374, 354] width 136 height 12
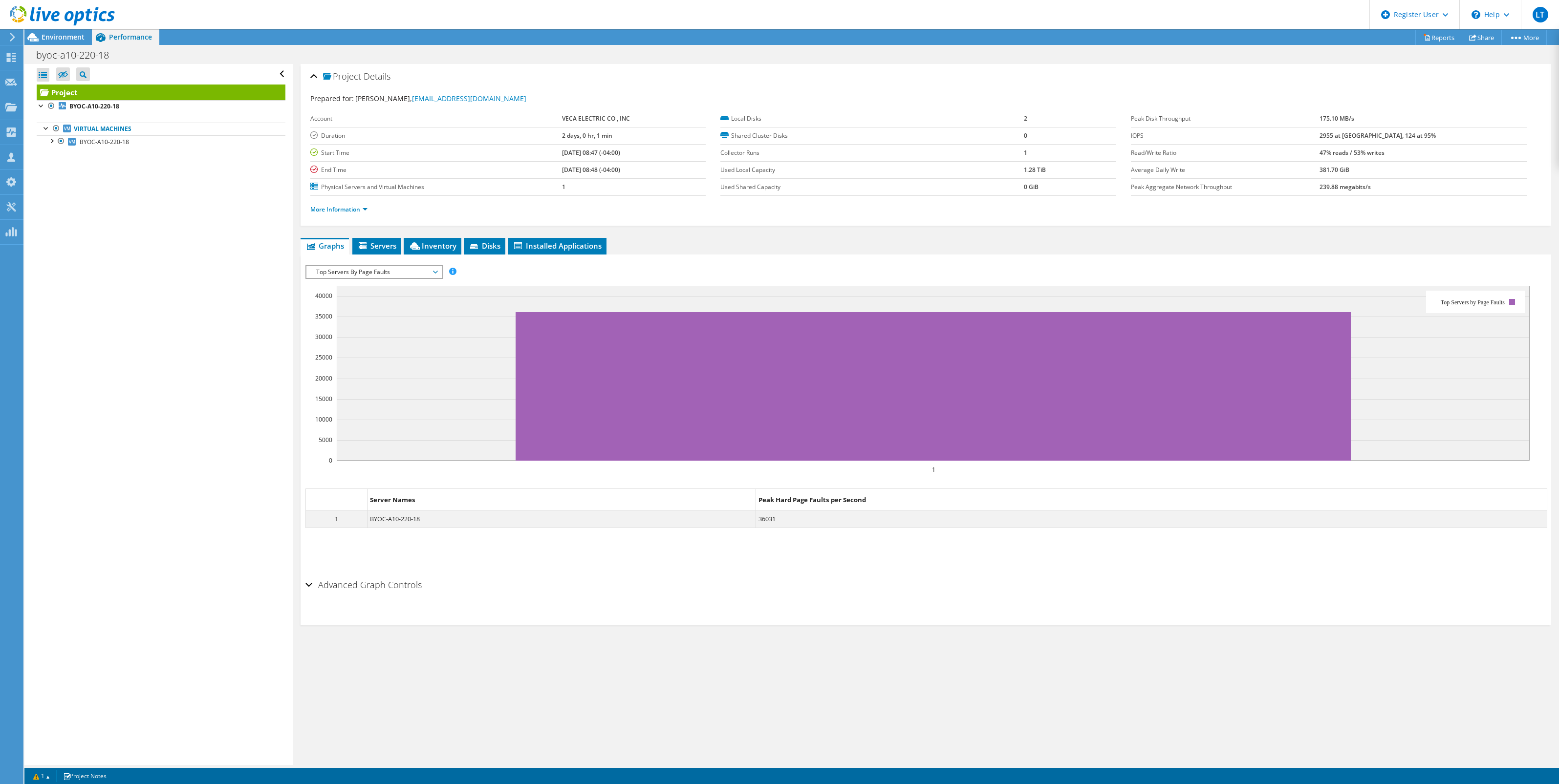
click at [377, 270] on span "Top Servers By Page Faults" at bounding box center [374, 272] width 125 height 12
click at [362, 292] on li "Queue Depth" at bounding box center [374, 296] width 136 height 12
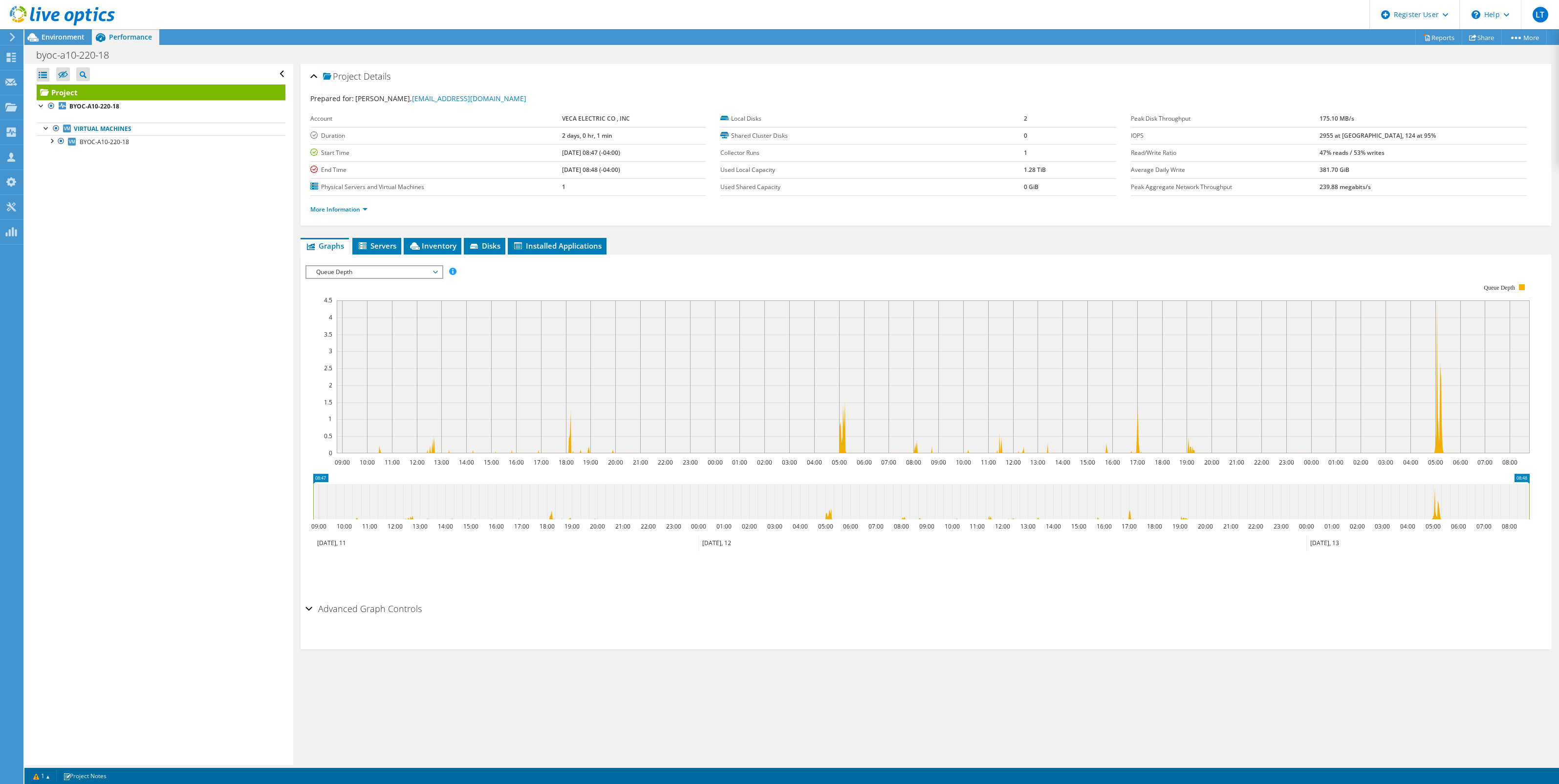
click at [340, 273] on span "Queue Depth" at bounding box center [374, 272] width 125 height 12
click at [321, 385] on li "All" at bounding box center [374, 389] width 136 height 12
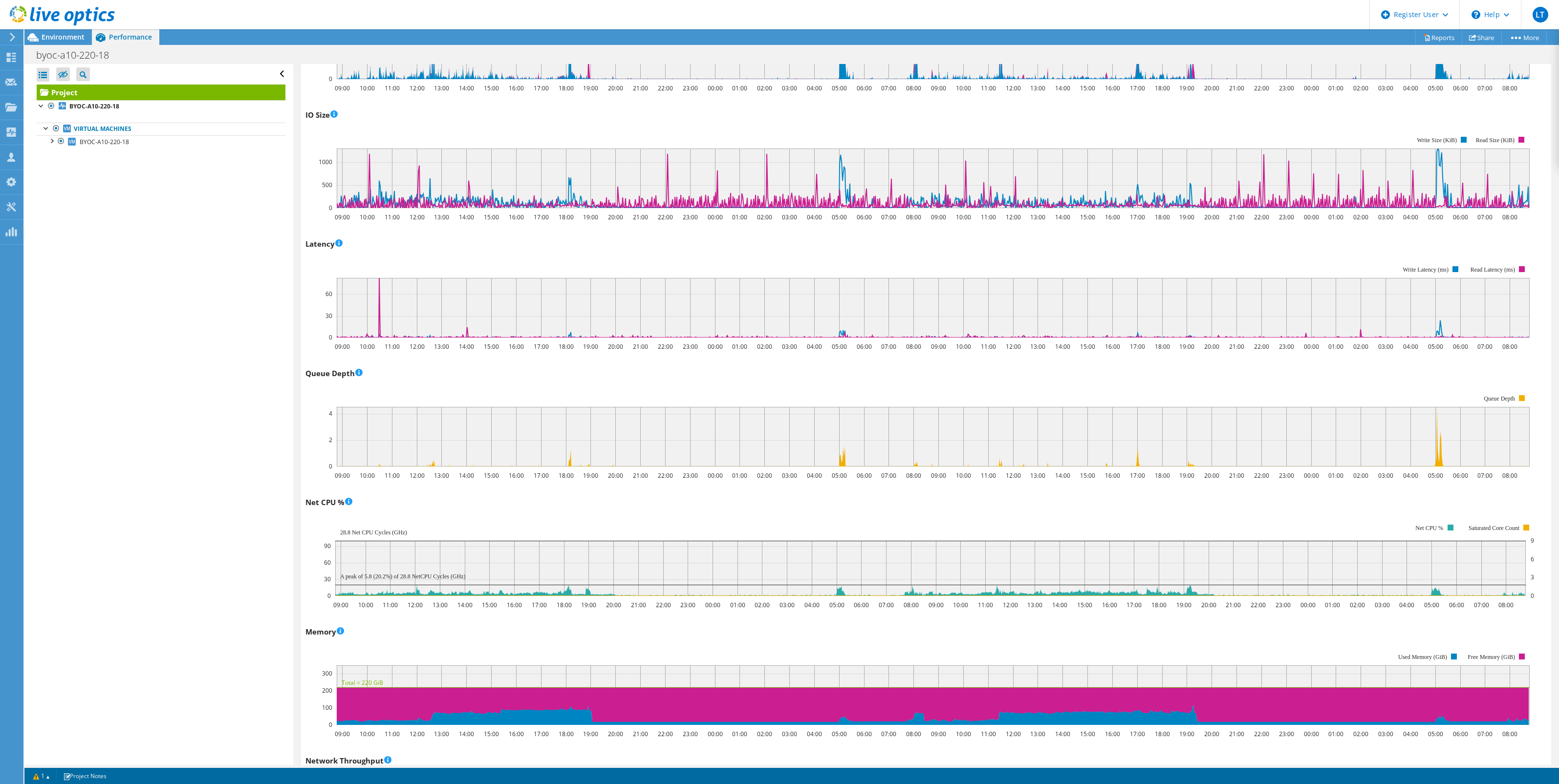
scroll to position [0, 0]
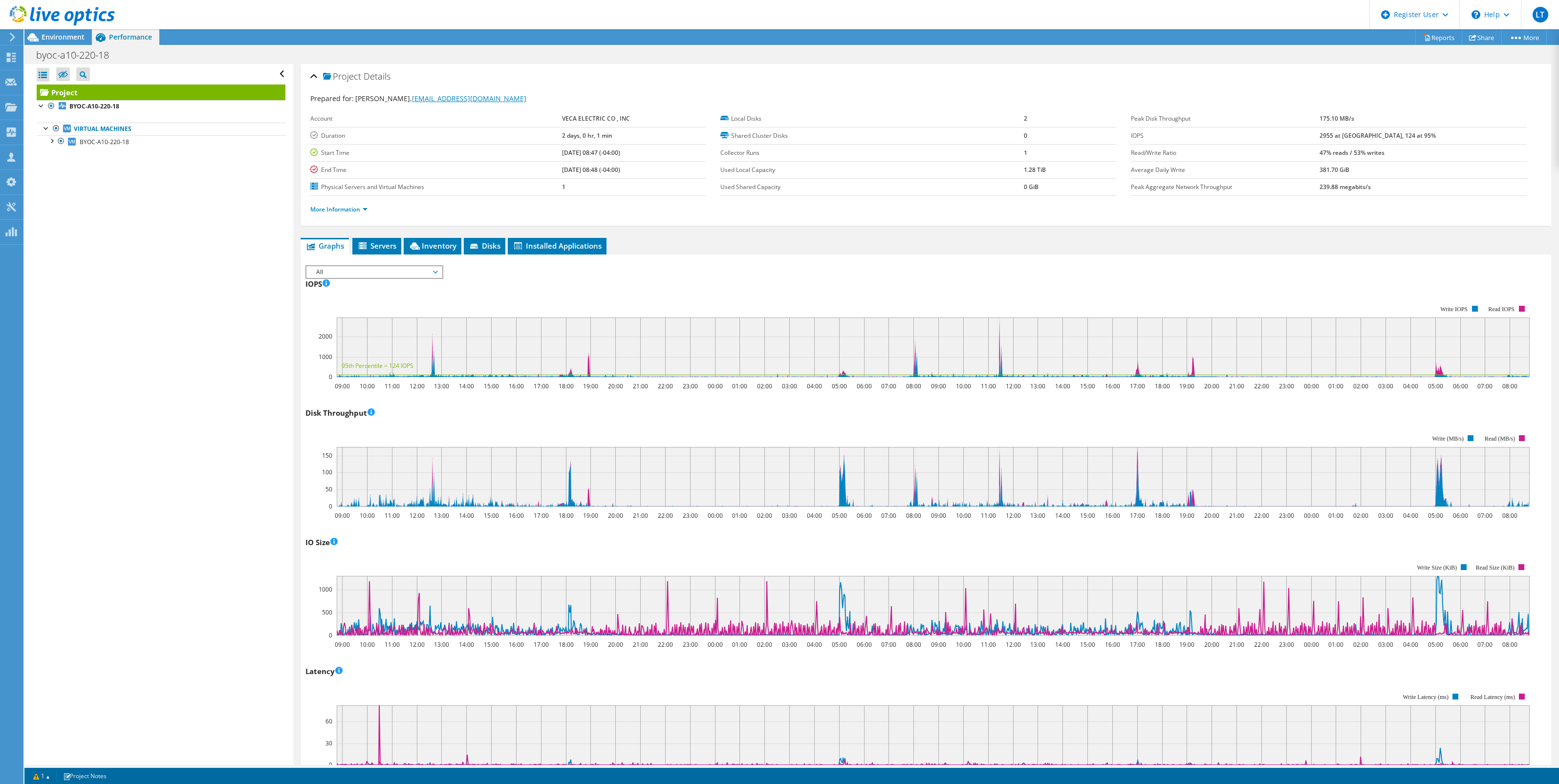
click at [441, 100] on link "[EMAIL_ADDRESS][DOMAIN_NAME]" at bounding box center [468, 98] width 114 height 9
click at [51, 10] on icon at bounding box center [62, 16] width 105 height 20
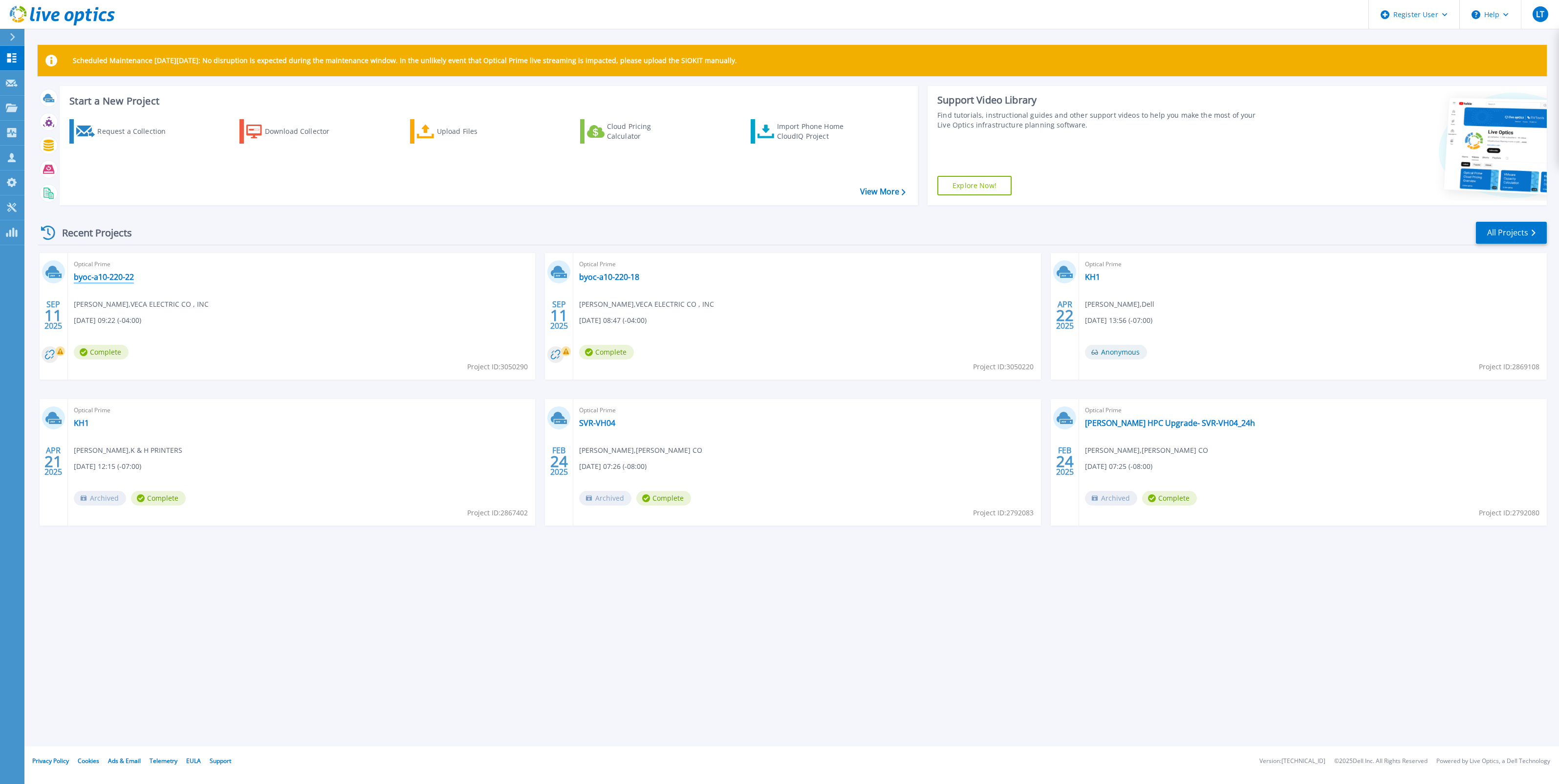
click at [128, 276] on link "byoc-a10-220-22" at bounding box center [104, 276] width 60 height 10
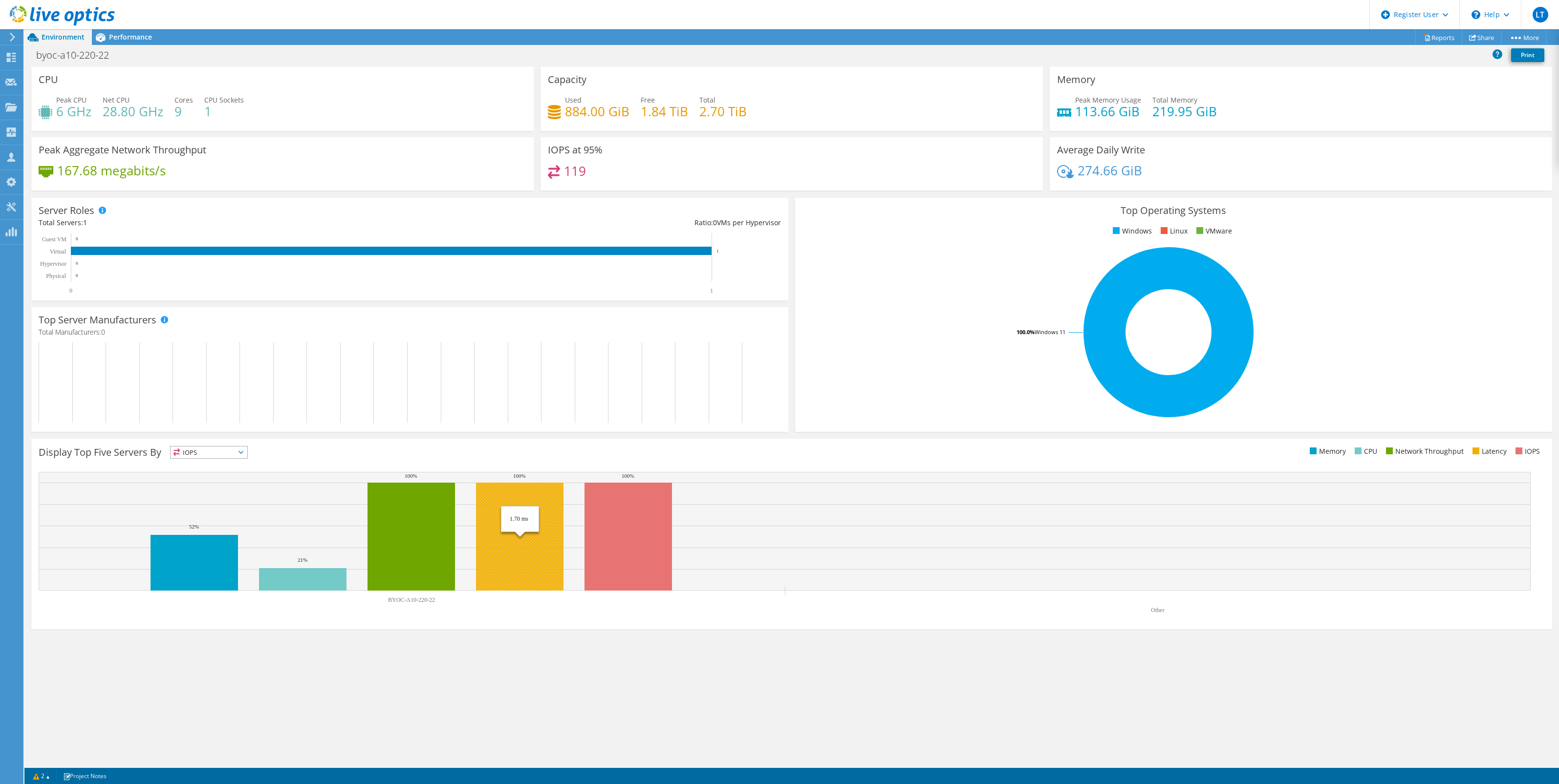
click at [499, 551] on rect at bounding box center [519, 537] width 87 height 108
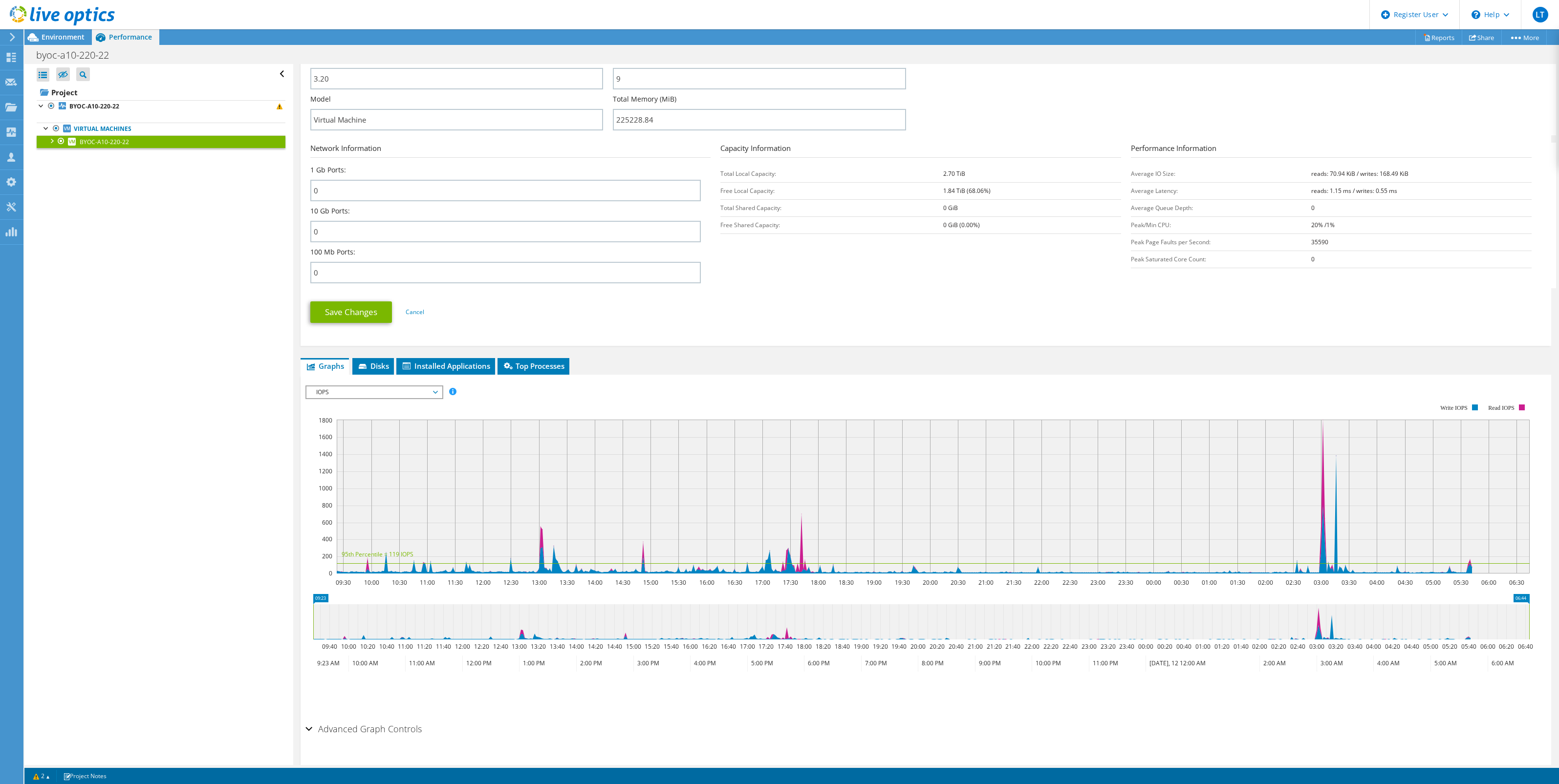
scroll to position [306, 0]
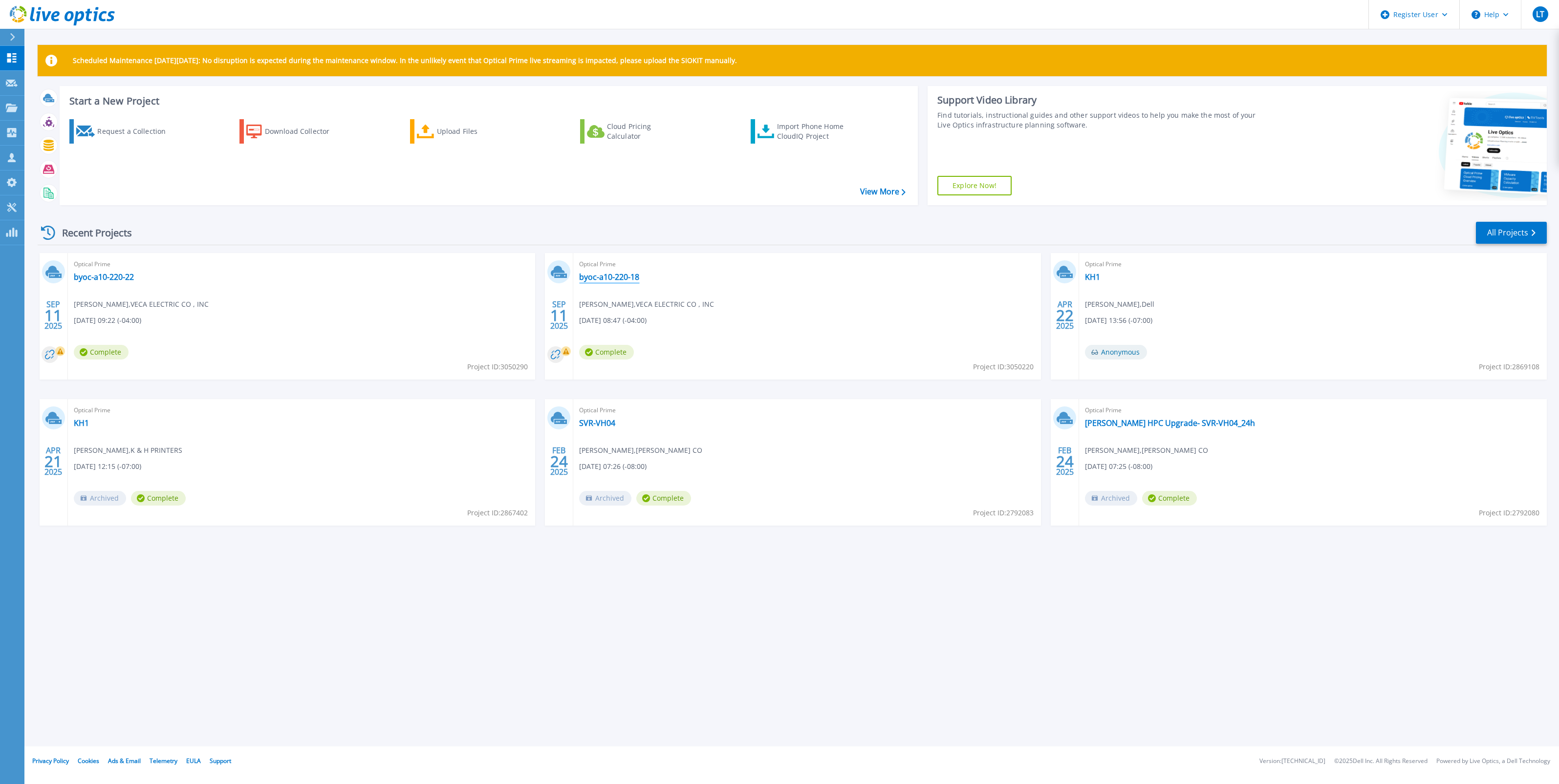
click at [612, 275] on link "byoc-a10-220-18" at bounding box center [609, 276] width 60 height 10
click at [120, 279] on link "byoc-a10-220-22" at bounding box center [104, 276] width 60 height 10
